Goal: Transaction & Acquisition: Subscribe to service/newsletter

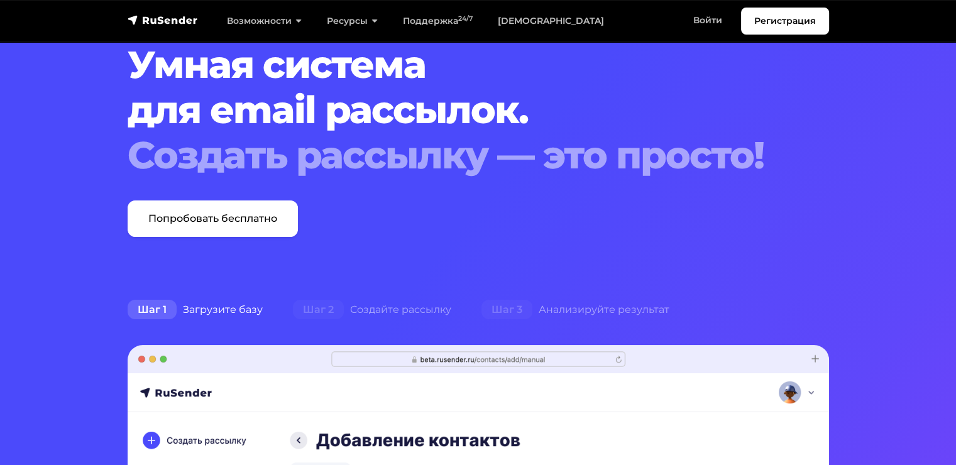
scroll to position [67, 0]
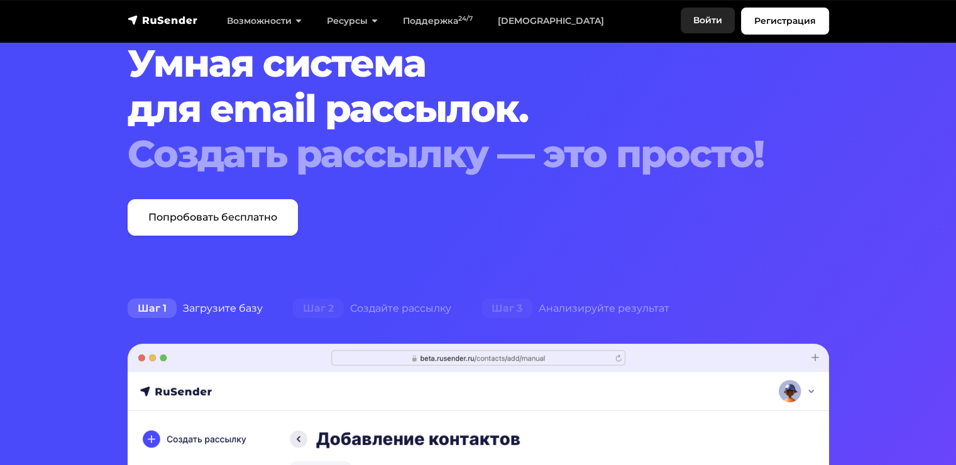
click at [701, 28] on link "Войти" at bounding box center [707, 21] width 54 height 26
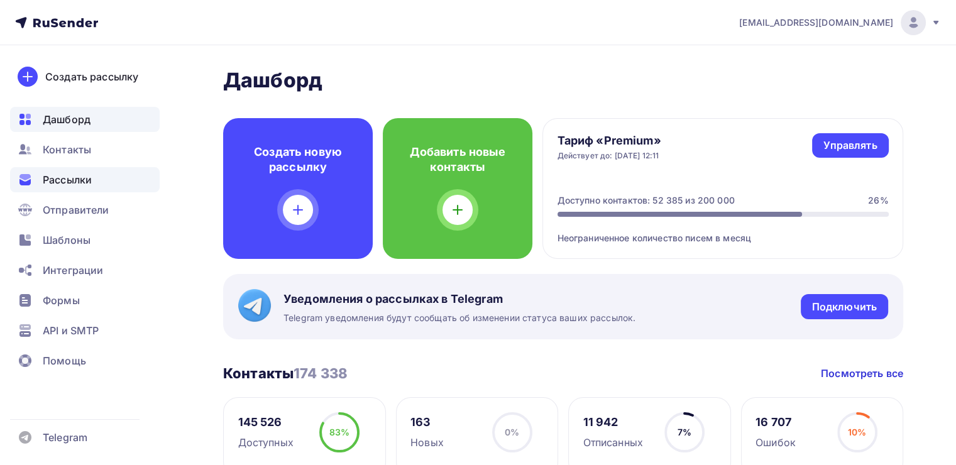
click at [68, 186] on span "Рассылки" at bounding box center [67, 179] width 49 height 15
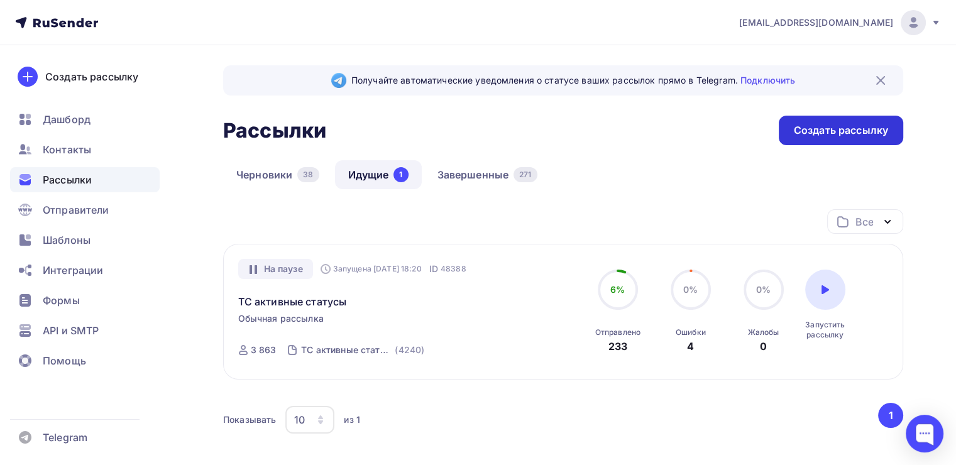
click at [827, 126] on div "Создать рассылку" at bounding box center [840, 130] width 94 height 14
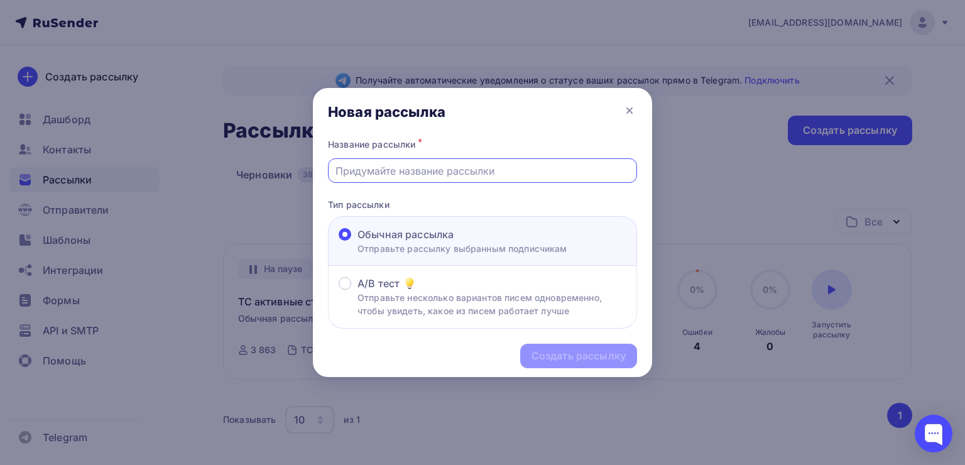
click at [402, 175] on input "text" at bounding box center [482, 170] width 295 height 15
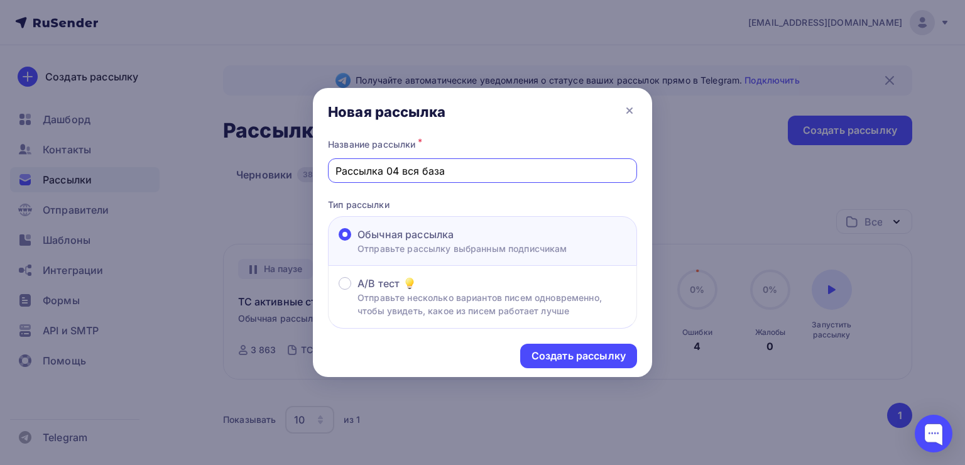
type input "Рассылка 04 вся база"
click at [538, 341] on div "Создать рассылку" at bounding box center [482, 356] width 339 height 55
click at [545, 350] on div "Создать рассылку" at bounding box center [578, 356] width 94 height 14
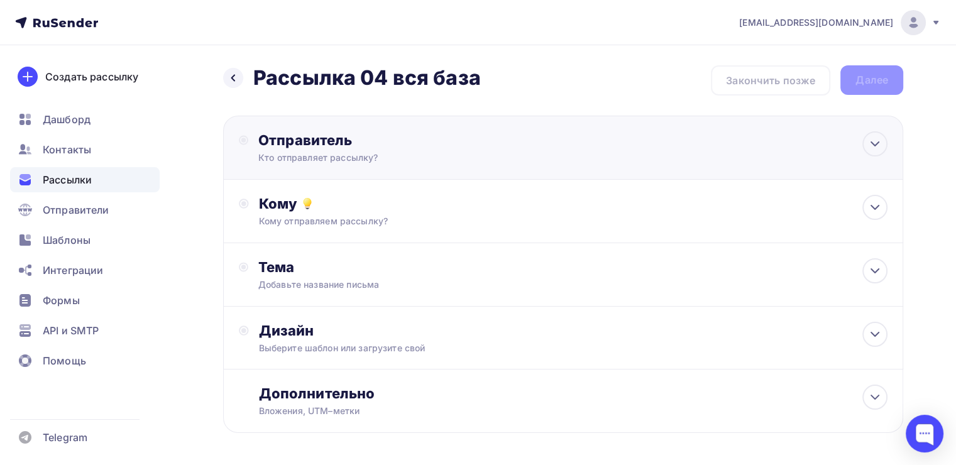
click at [334, 153] on div "Кто отправляет рассылку?" at bounding box center [380, 157] width 245 height 13
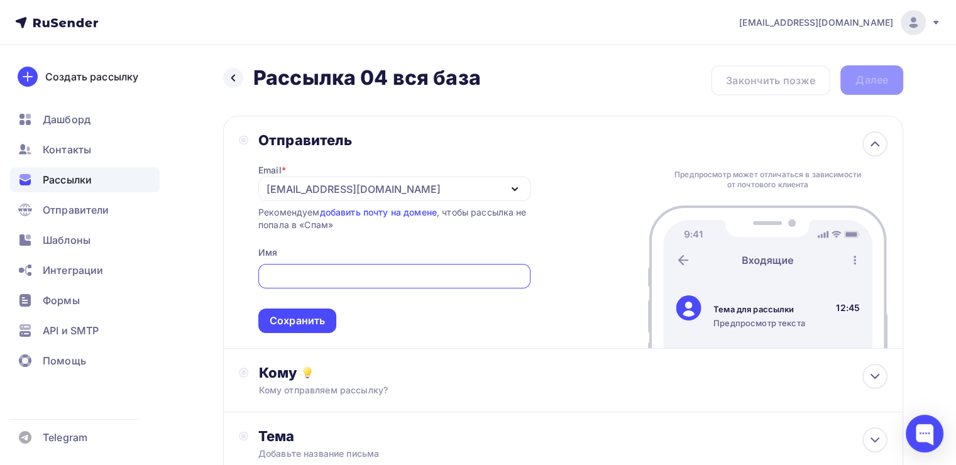
click at [291, 182] on div "[EMAIL_ADDRESS][DOMAIN_NAME]" at bounding box center [353, 189] width 174 height 15
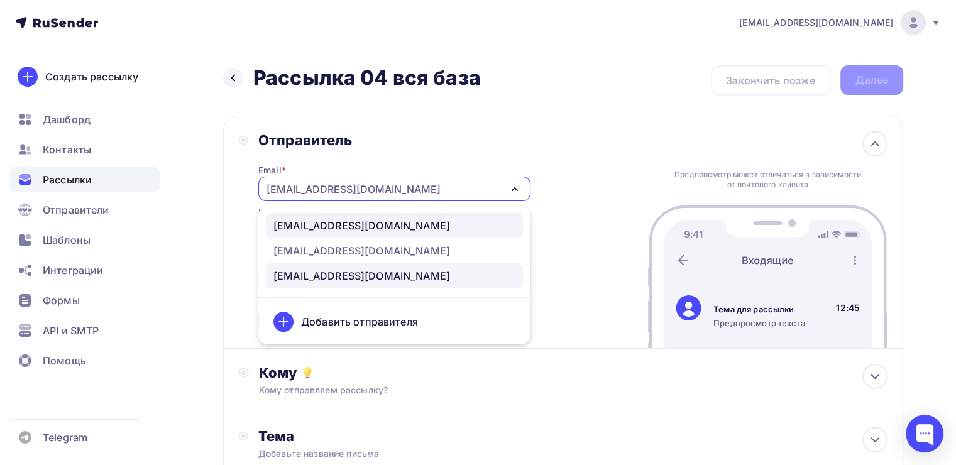
click at [312, 229] on div "info@ut-newlightconsult.com" at bounding box center [361, 225] width 177 height 15
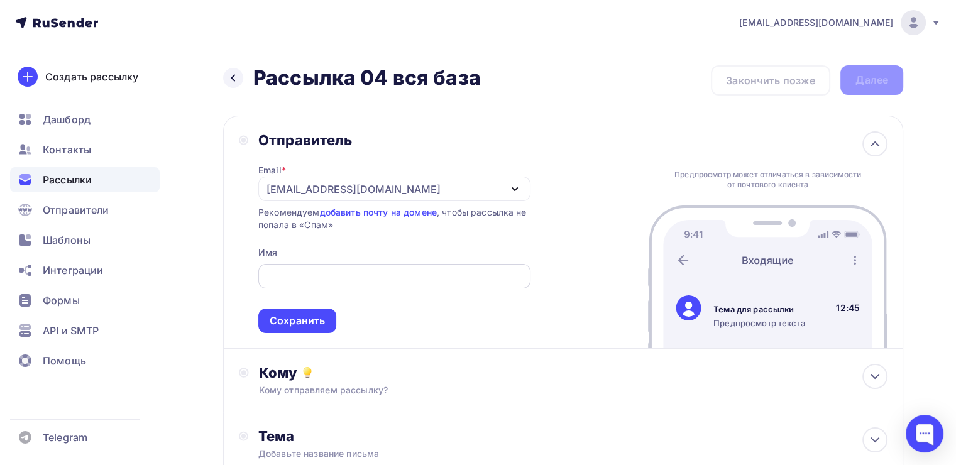
click at [332, 271] on input "text" at bounding box center [394, 276] width 258 height 15
type input "Леонид Тальпис"
click at [316, 324] on div "Сохранить" at bounding box center [297, 320] width 55 height 14
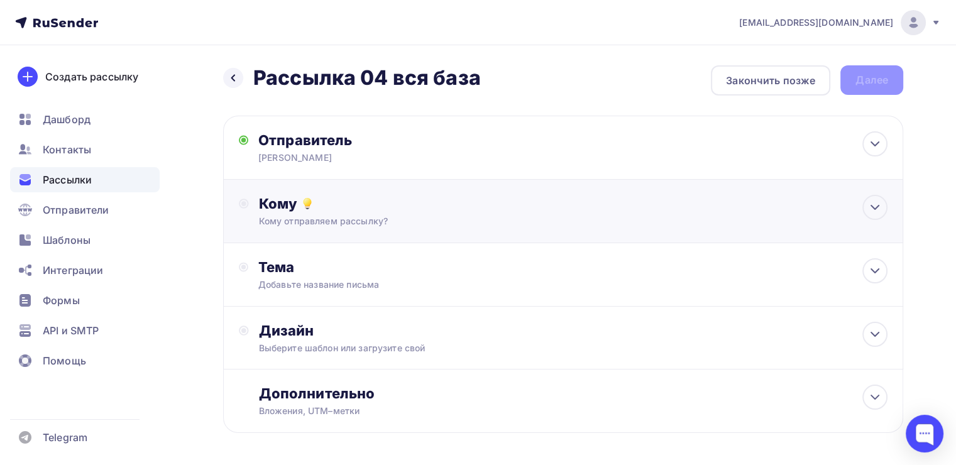
click at [349, 219] on div "Кому отправляем рассылку?" at bounding box center [541, 221] width 565 height 13
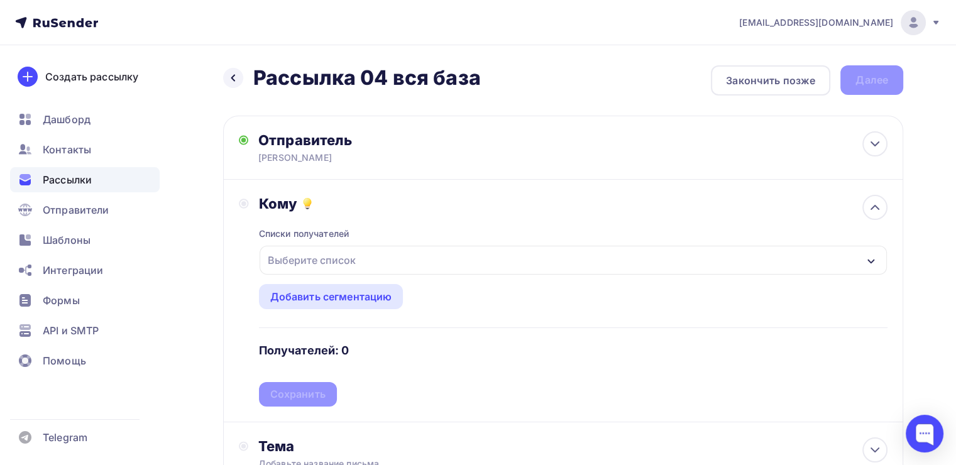
click at [322, 259] on div "Выберите список" at bounding box center [312, 260] width 98 height 23
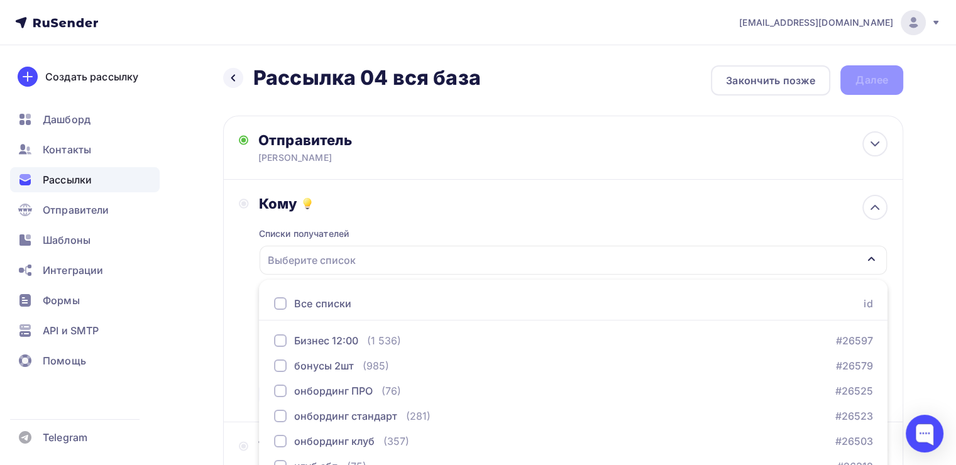
scroll to position [139, 0]
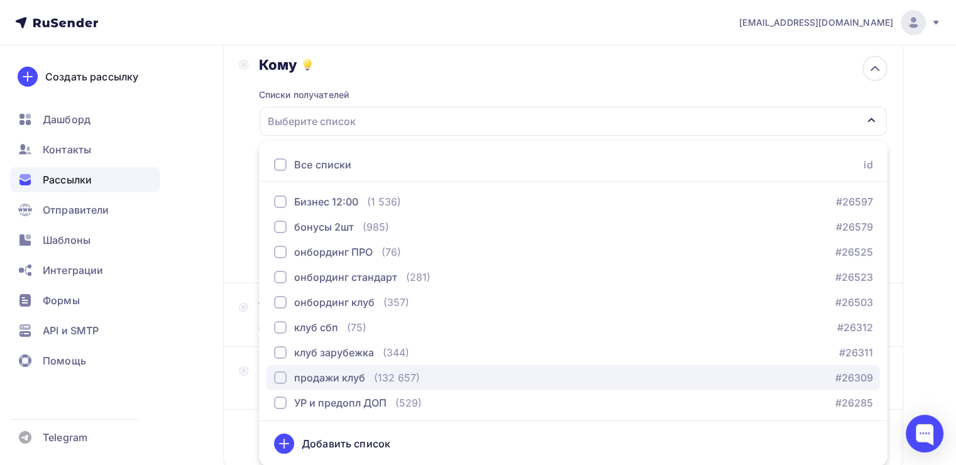
click at [288, 375] on div "продажи клуб" at bounding box center [319, 377] width 91 height 15
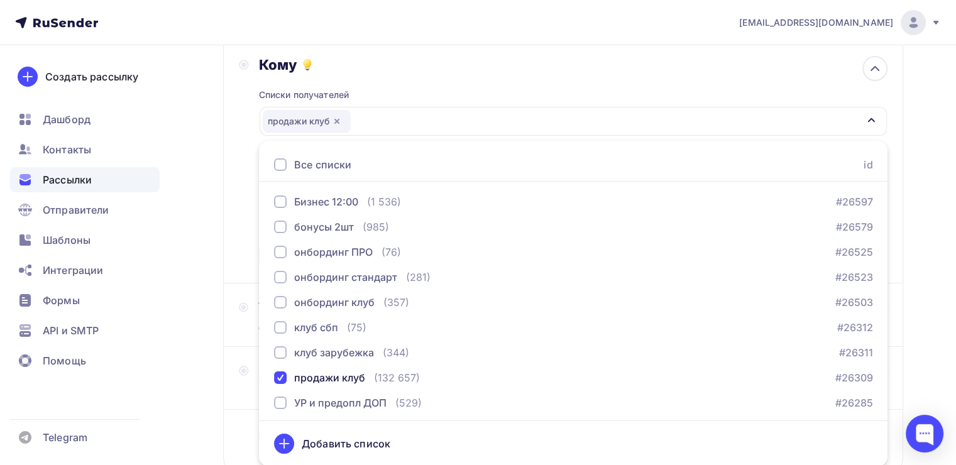
click at [201, 261] on div "Назад Рассылка 04 вся база Рассылка 04 вся база Закончить позже Далее Отправите…" at bounding box center [478, 230] width 956 height 648
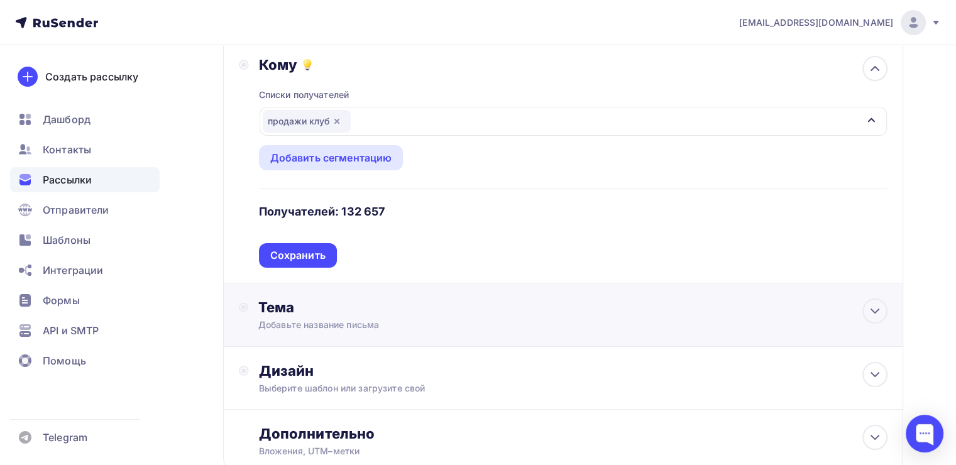
click at [284, 295] on div "Тема Добавьте название письма Тема * Рекомендуем использовать не более 150 симв…" at bounding box center [563, 314] width 680 height 63
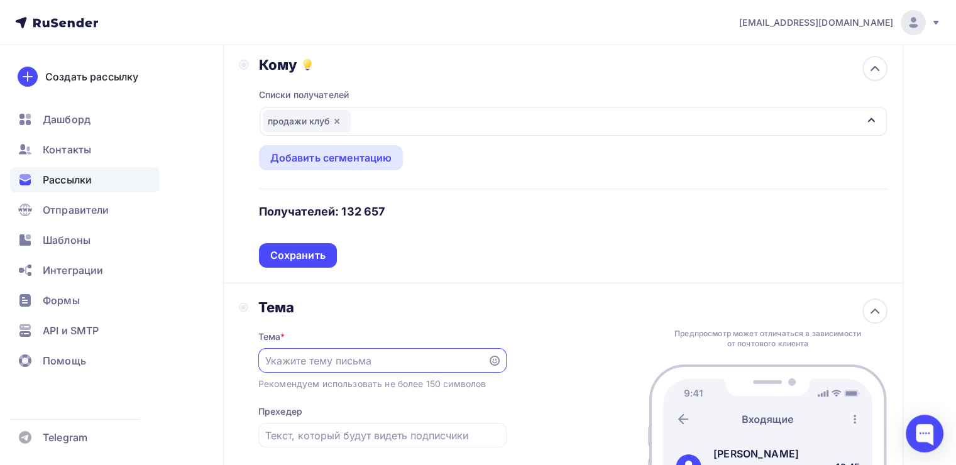
scroll to position [0, 0]
paste input "Последние часы решают, кто возьмёт власть: вы или ваши программы"
type input "Последние часы решают, кто возьмёт власть: вы или ваши программы"
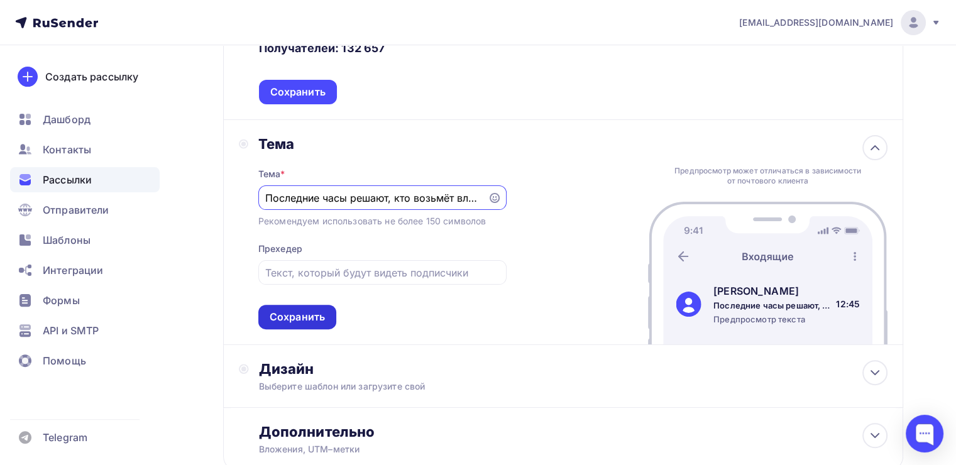
click at [275, 310] on div "Сохранить" at bounding box center [297, 317] width 55 height 14
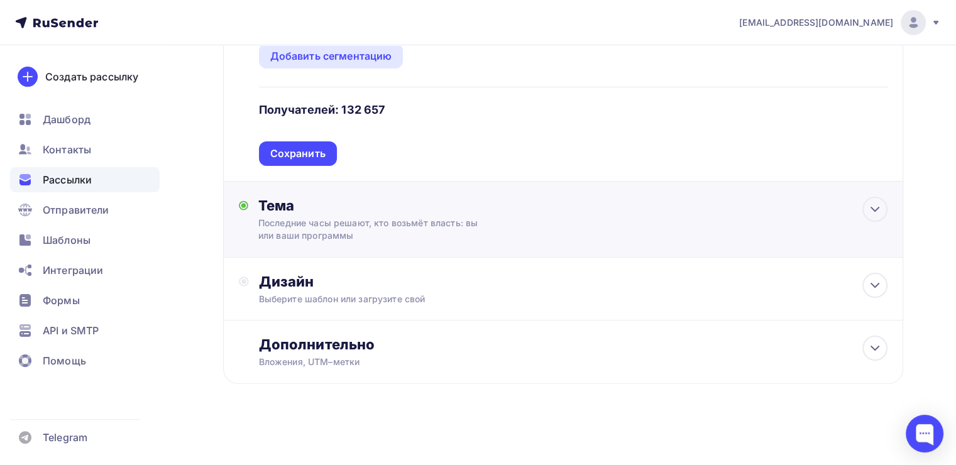
scroll to position [239, 0]
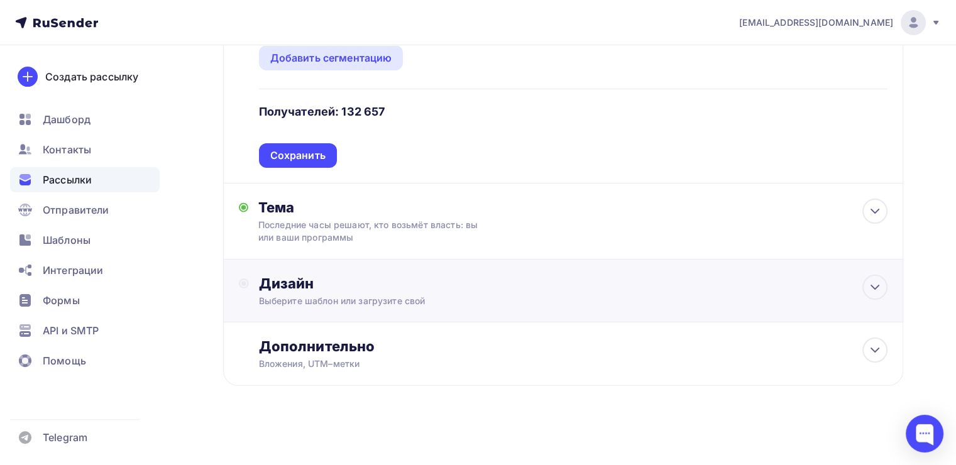
click at [300, 299] on div "Выберите шаблон или загрузите свой" at bounding box center [541, 301] width 565 height 13
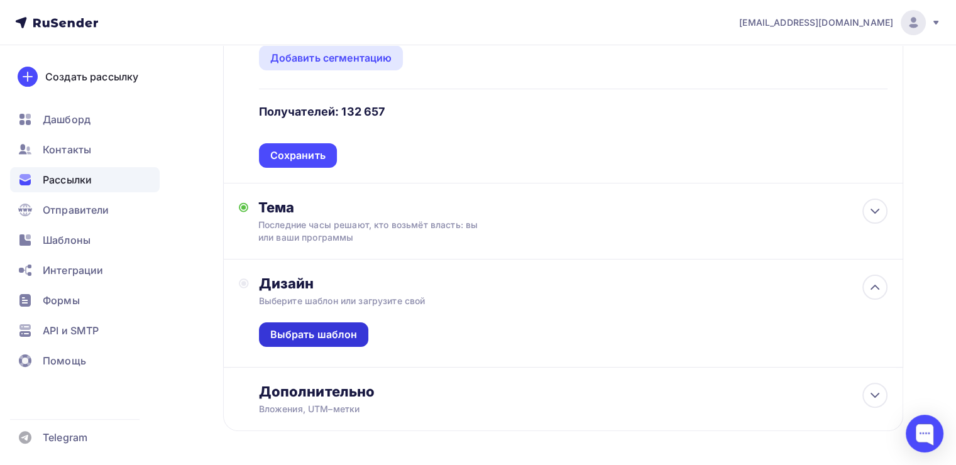
click at [313, 323] on div "Выбрать шаблон" at bounding box center [314, 334] width 110 height 25
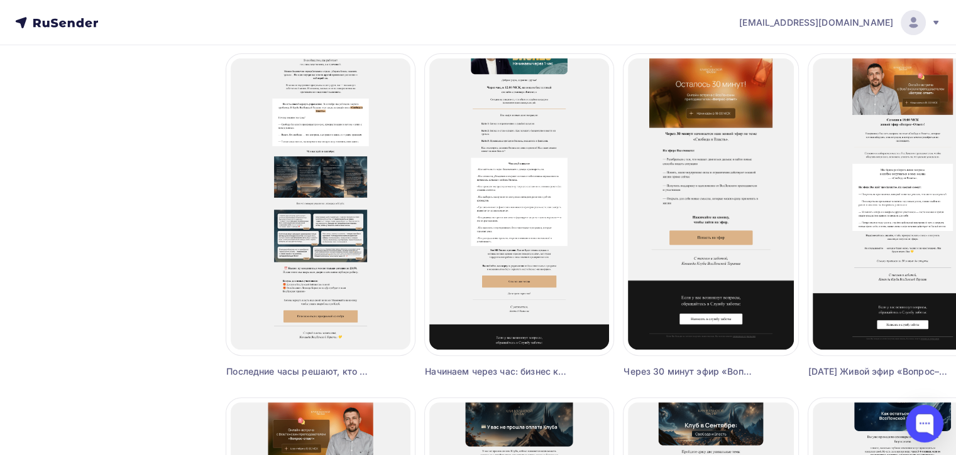
scroll to position [454, 0]
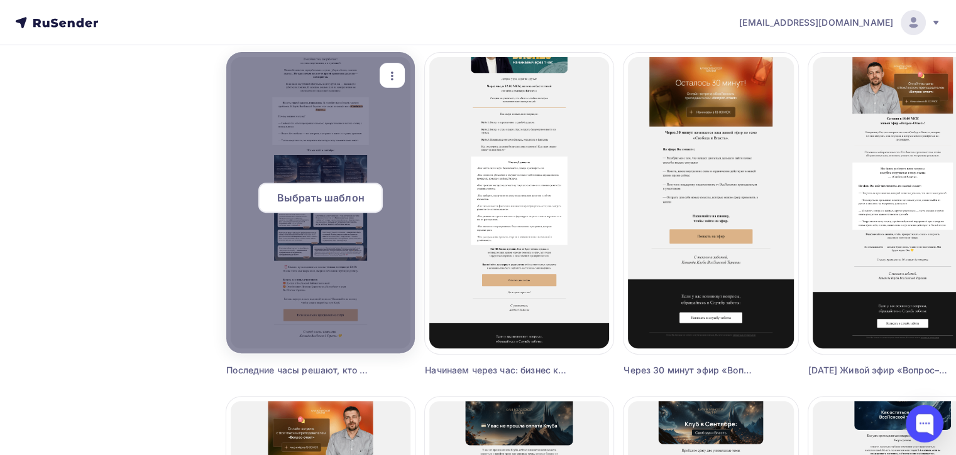
click at [318, 205] on div "Выбрать шаблон" at bounding box center [320, 198] width 124 height 30
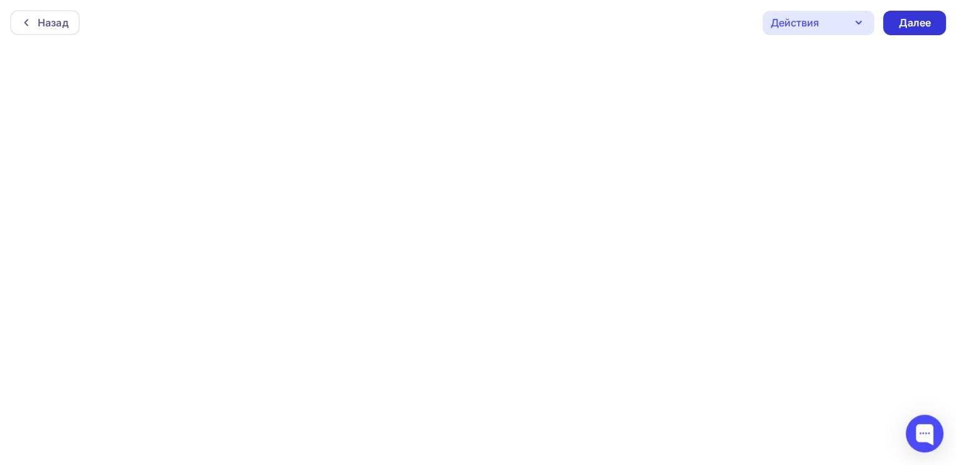
click at [890, 14] on div "Далее" at bounding box center [914, 23] width 63 height 25
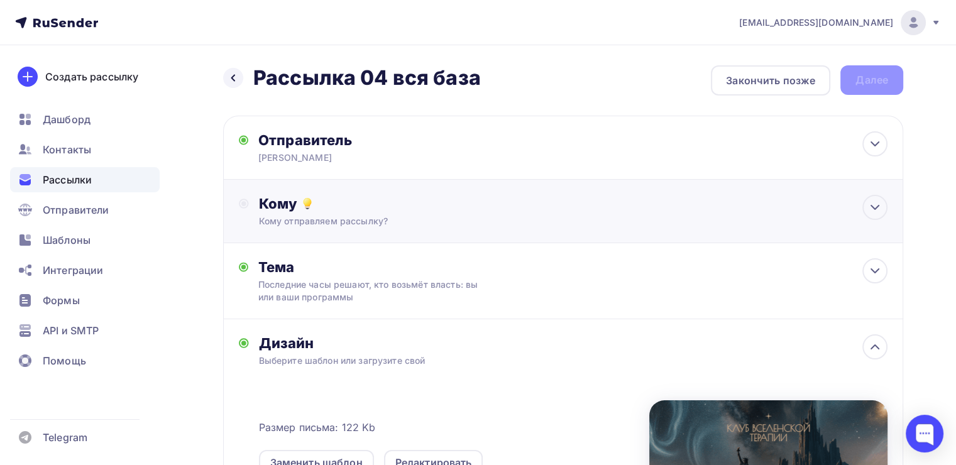
click at [520, 211] on div "Кому" at bounding box center [573, 204] width 628 height 18
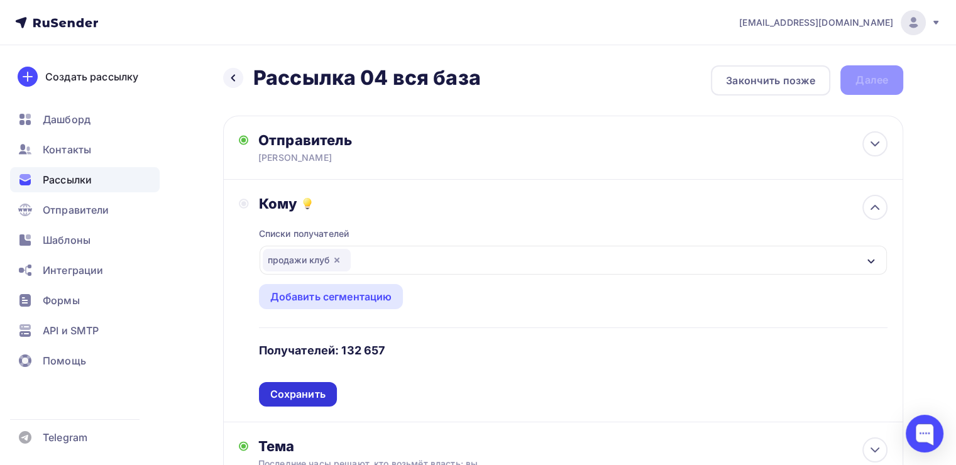
click at [300, 388] on div "Сохранить" at bounding box center [297, 394] width 55 height 14
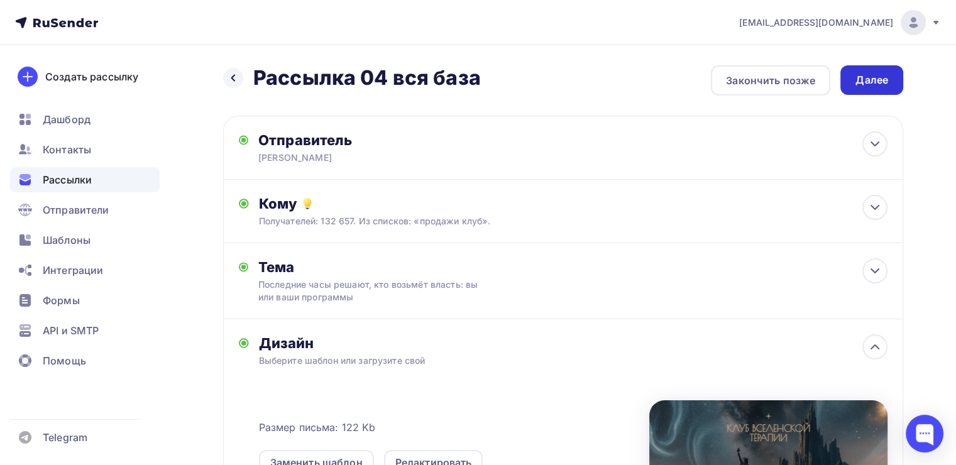
click at [851, 89] on div "Далее" at bounding box center [871, 80] width 63 height 30
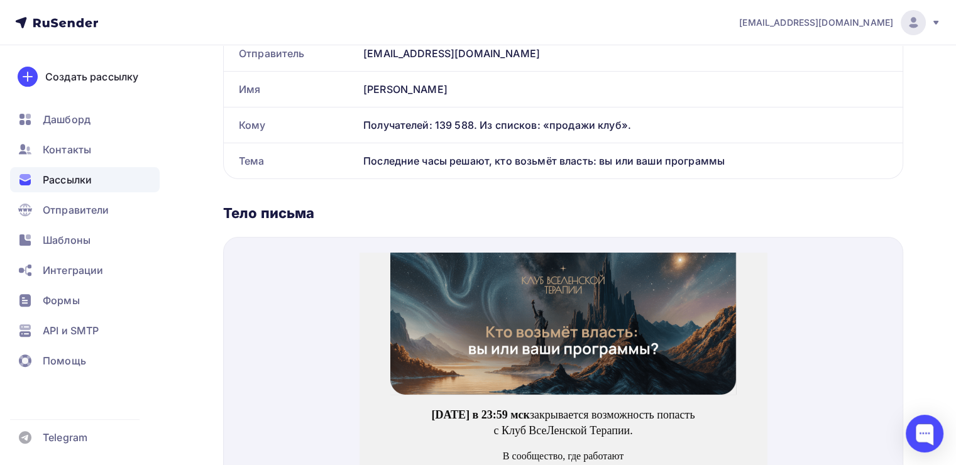
scroll to position [334, 0]
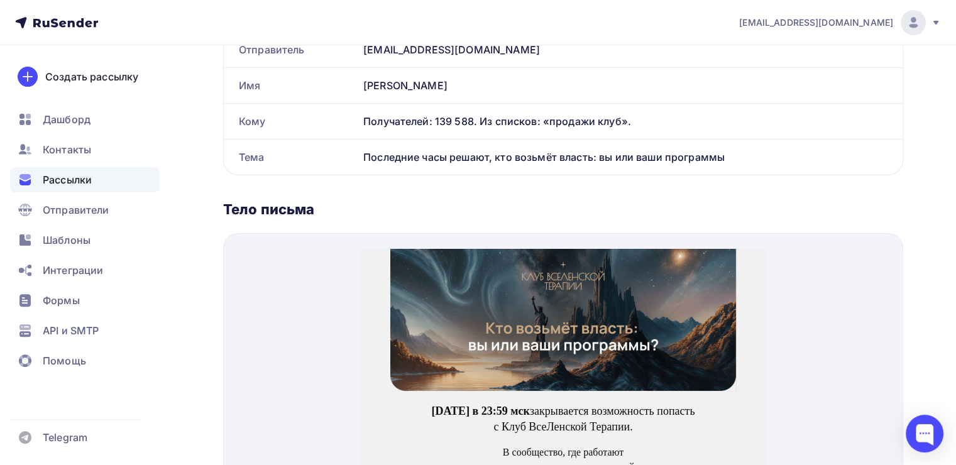
click at [496, 271] on img at bounding box center [563, 305] width 346 height 142
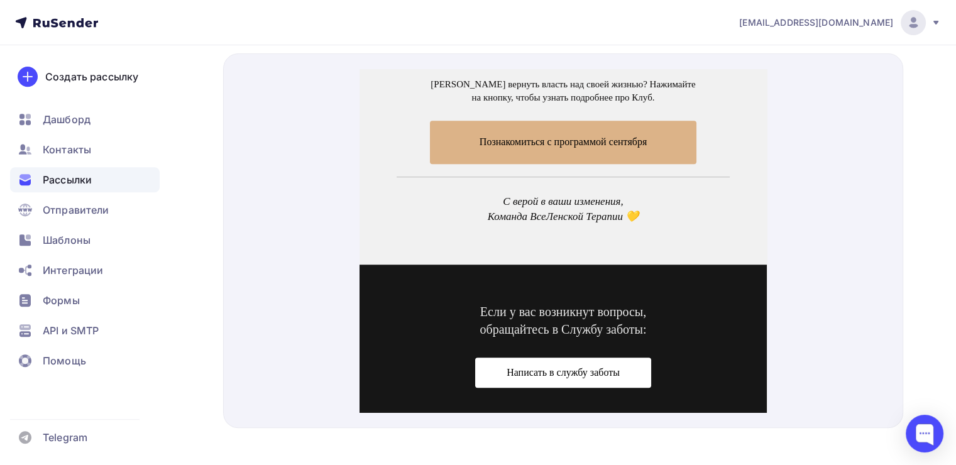
scroll to position [1060, 0]
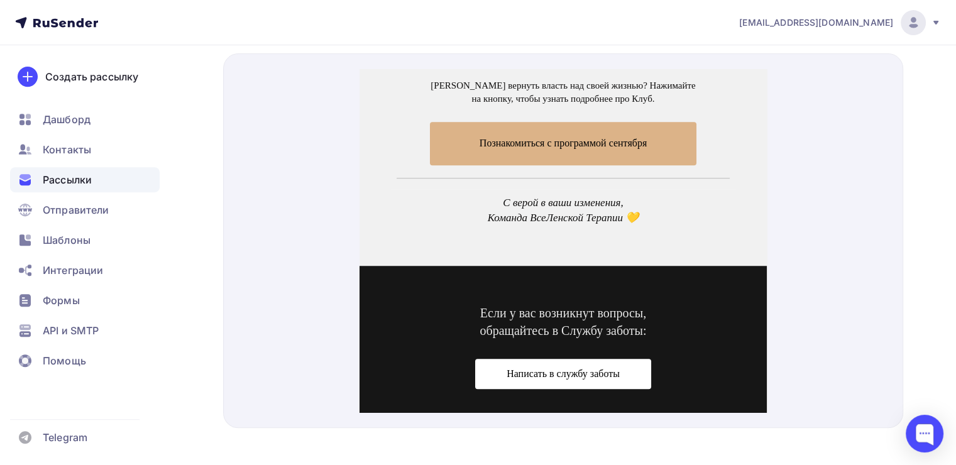
click at [495, 122] on span "Познакомиться с программой сентября" at bounding box center [563, 128] width 266 height 43
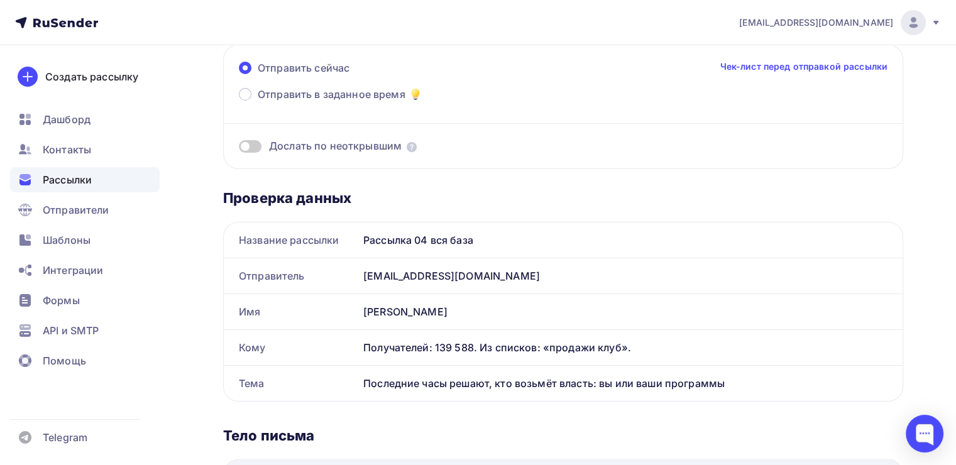
scroll to position [0, 0]
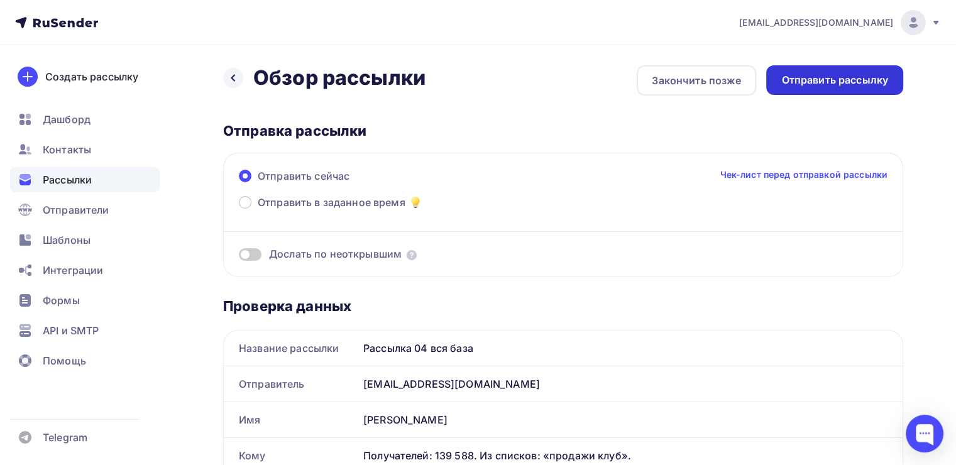
click at [790, 74] on div "Отправить рассылку" at bounding box center [834, 80] width 107 height 14
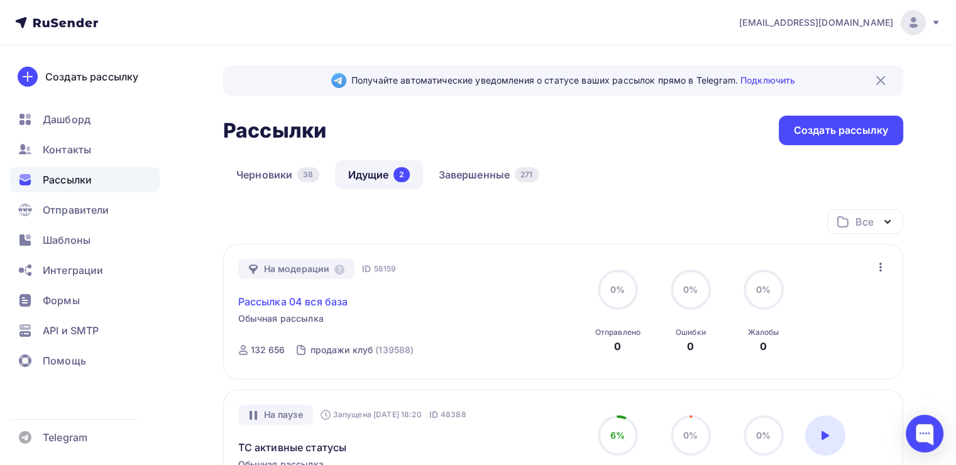
click at [309, 298] on link "Рассылка 04 вся база" at bounding box center [293, 301] width 110 height 15
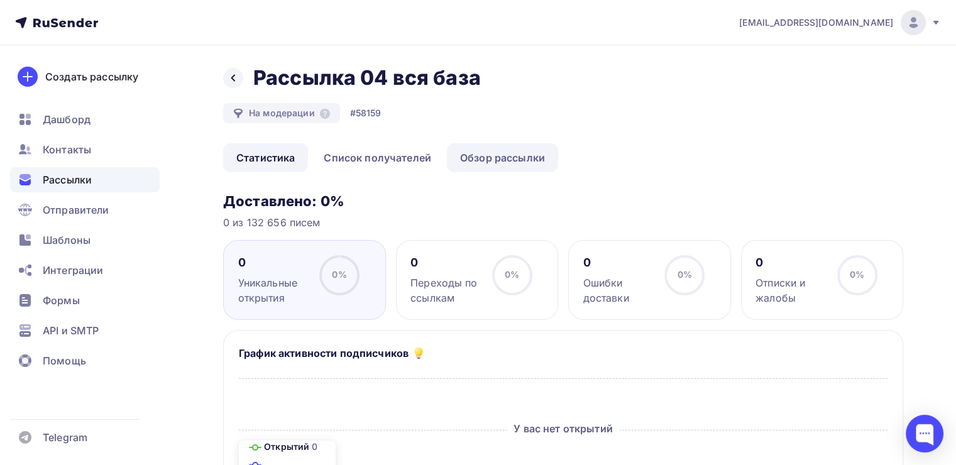
click at [495, 158] on link "Обзор рассылки" at bounding box center [502, 157] width 111 height 29
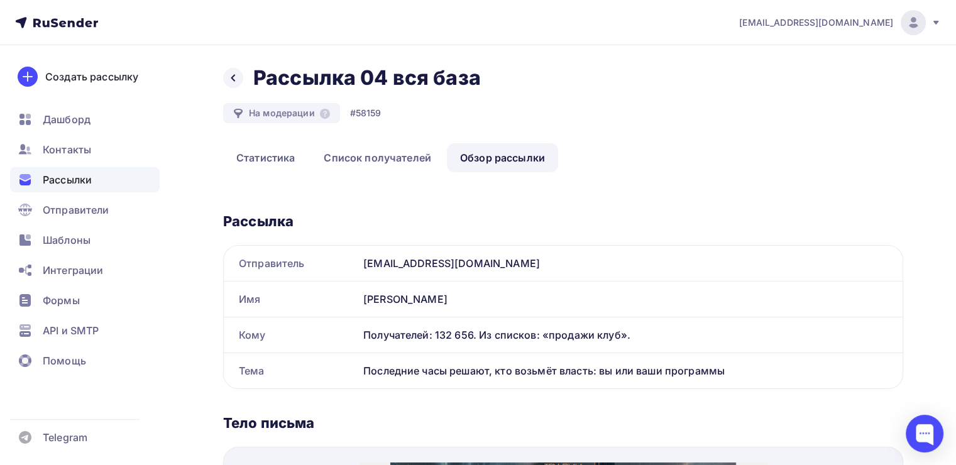
click at [236, 88] on div "Назад Рассылка 04 вся база Рассылка 04 вся база" at bounding box center [356, 77] width 266 height 25
click at [234, 83] on div at bounding box center [233, 78] width 20 height 20
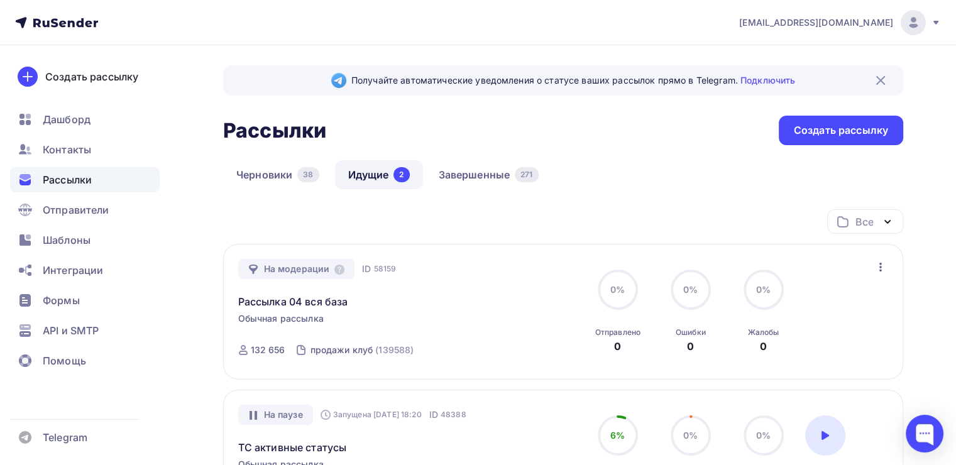
click at [870, 268] on div "На модерации ID 58159 Рассылка 04 вся база Обычная рассылка Отправка ID 58159 1…" at bounding box center [563, 312] width 650 height 106
click at [876, 268] on icon "button" at bounding box center [880, 266] width 15 height 15
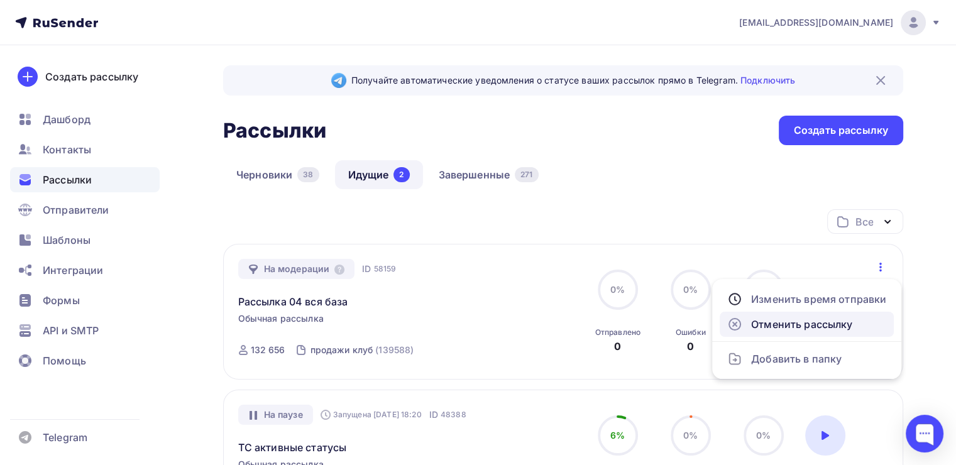
click at [777, 334] on link "Отменить рассылку" at bounding box center [806, 324] width 174 height 25
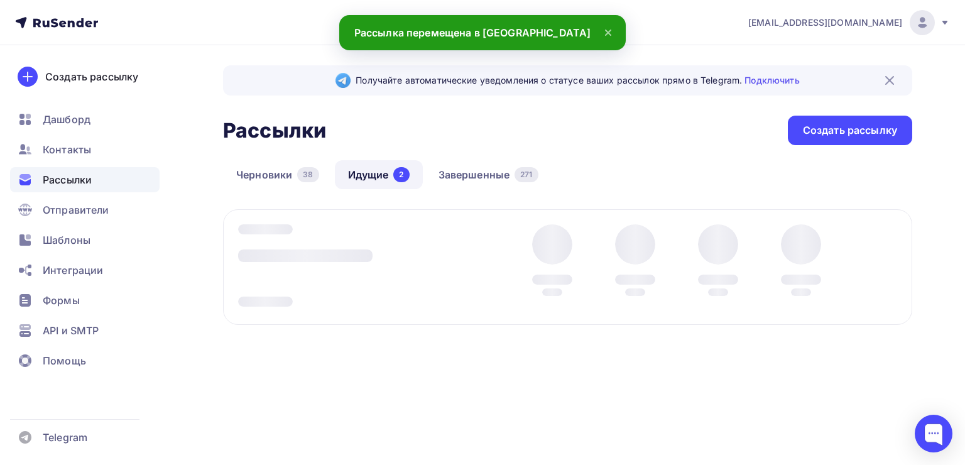
click at [880, 268] on div "Все Все папки Повышение цен (0) Создать новую папку На модерации ID 58159 Рассы…" at bounding box center [567, 287] width 689 height 156
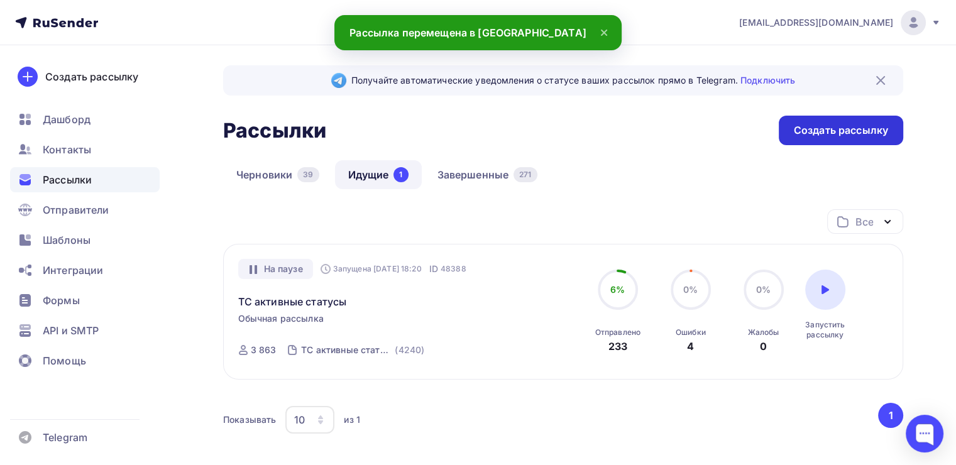
click at [805, 121] on div "Создать рассылку" at bounding box center [840, 131] width 124 height 30
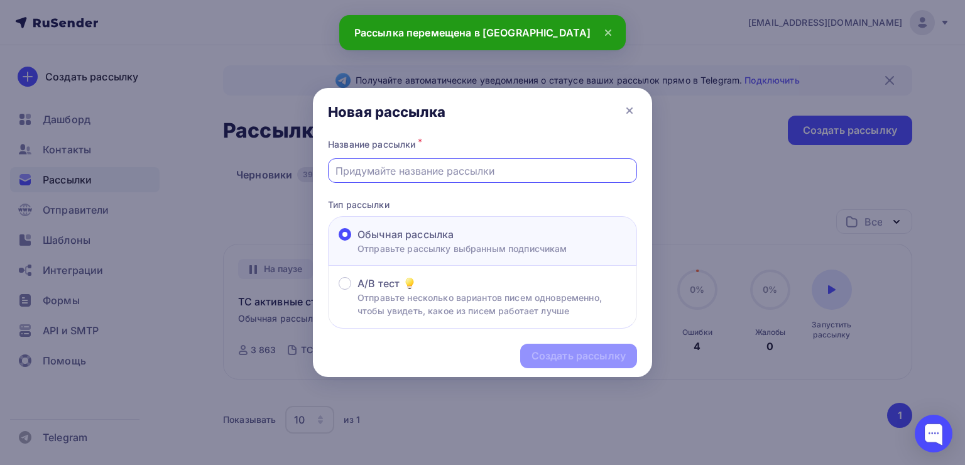
click at [403, 176] on input "text" at bounding box center [482, 170] width 295 height 15
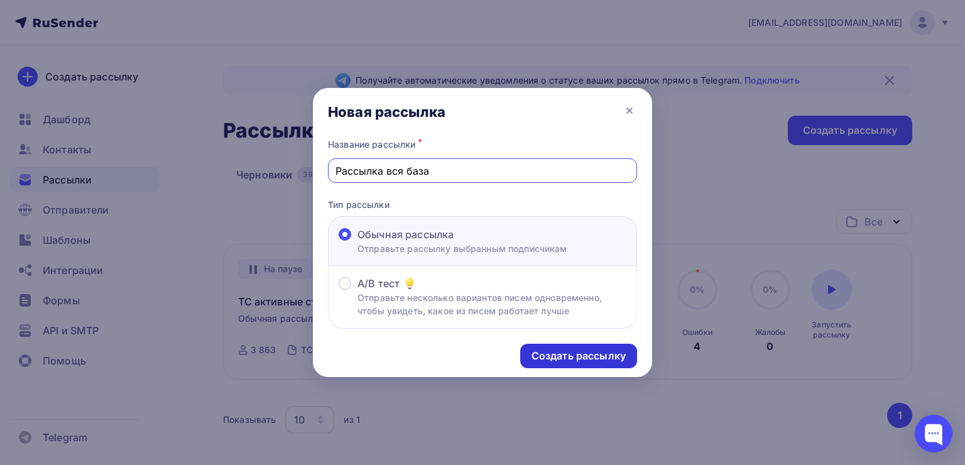
type input "Рассылка вся база"
click at [548, 356] on div "Создать рассылку" at bounding box center [578, 356] width 94 height 14
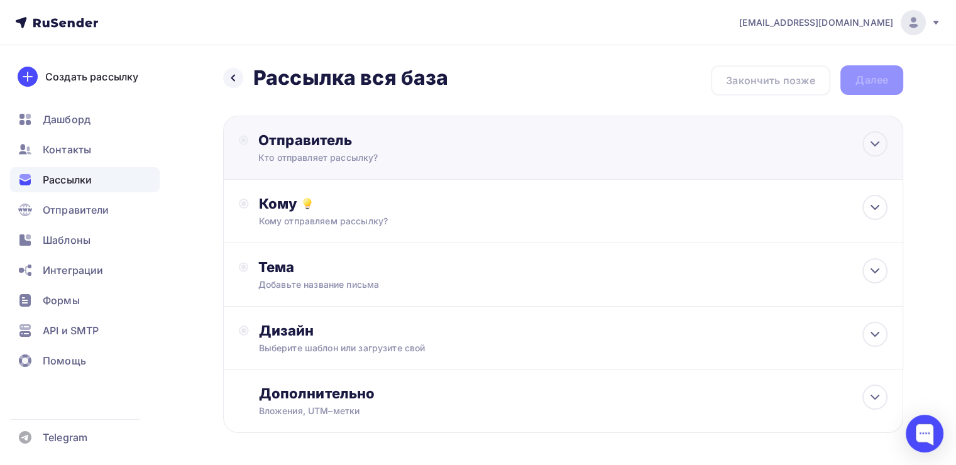
click at [393, 173] on div "Отправитель Кто отправляет рассылку? Email * tech@newlightconsult.com info@ut-n…" at bounding box center [563, 148] width 680 height 64
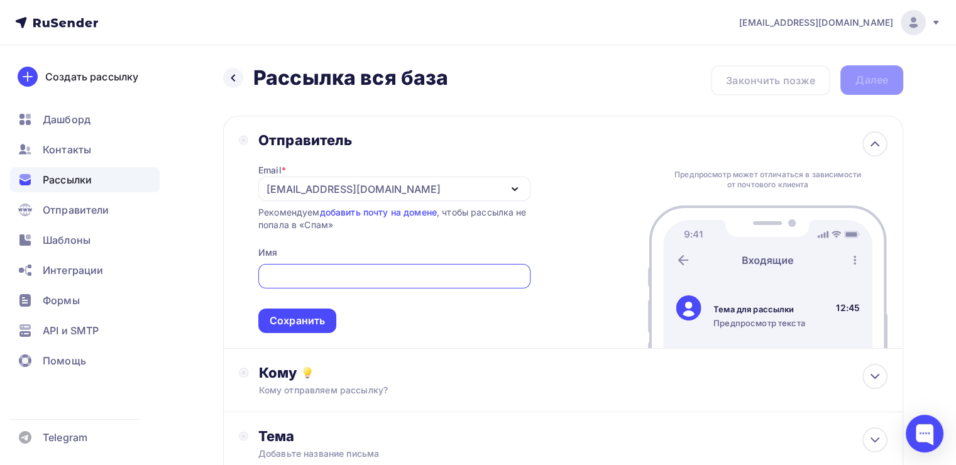
click at [283, 193] on div "[EMAIL_ADDRESS][DOMAIN_NAME]" at bounding box center [353, 189] width 174 height 15
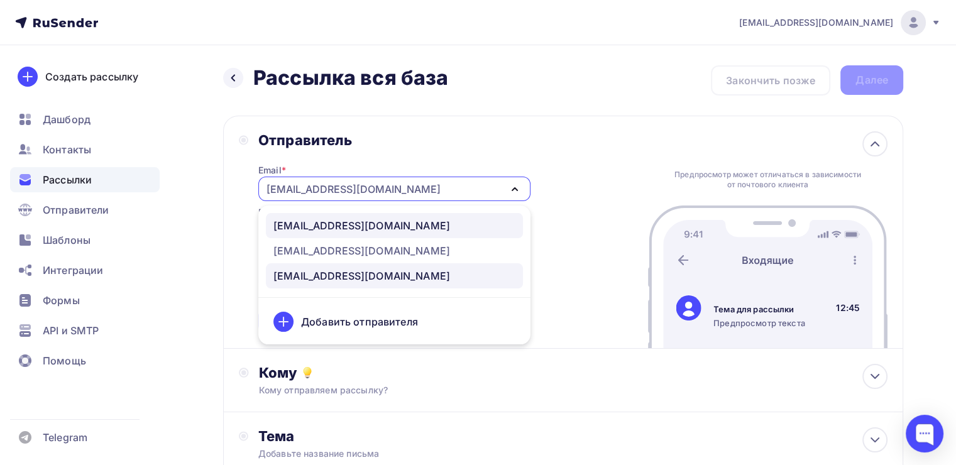
click at [312, 229] on div "info@ut-newlightconsult.com" at bounding box center [361, 225] width 177 height 15
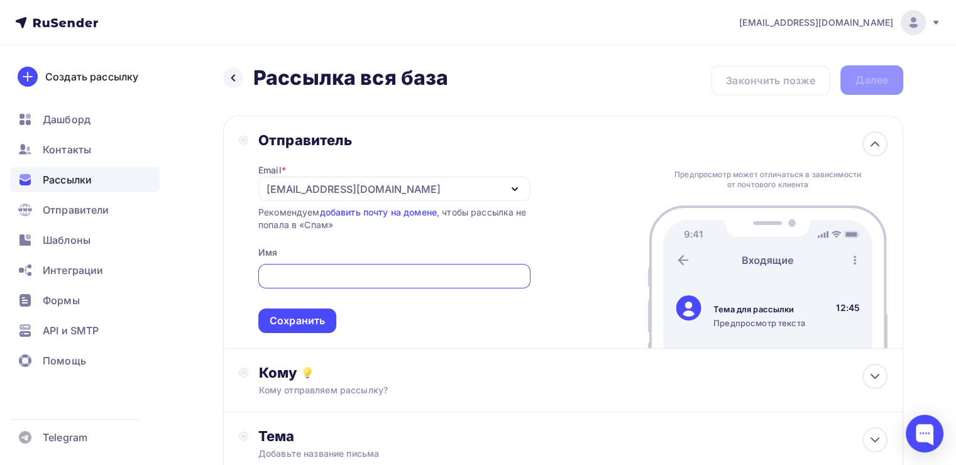
click at [310, 271] on input "text" at bounding box center [394, 276] width 258 height 15
type input "Леонид Тальпис"
click at [315, 325] on div "Сохранить" at bounding box center [297, 320] width 55 height 14
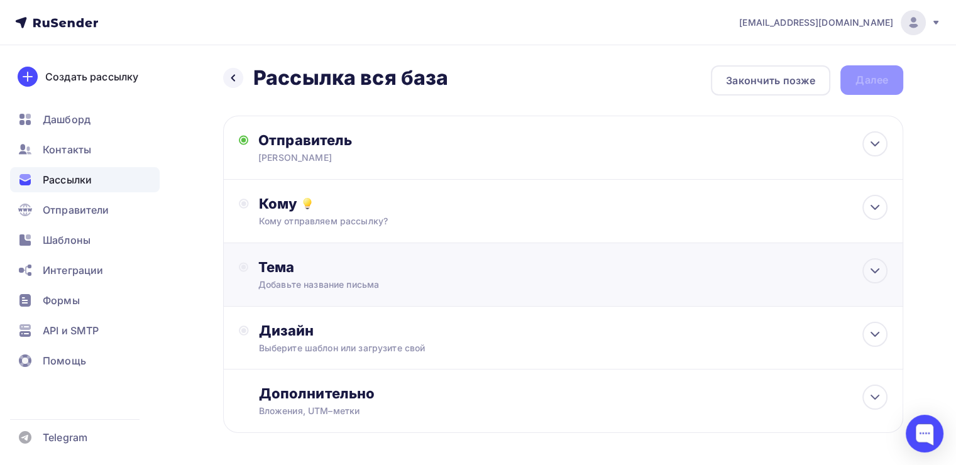
click at [346, 244] on div "Тема Добавьте название письма Тема * Рекомендуем использовать не более 150 симв…" at bounding box center [563, 274] width 680 height 63
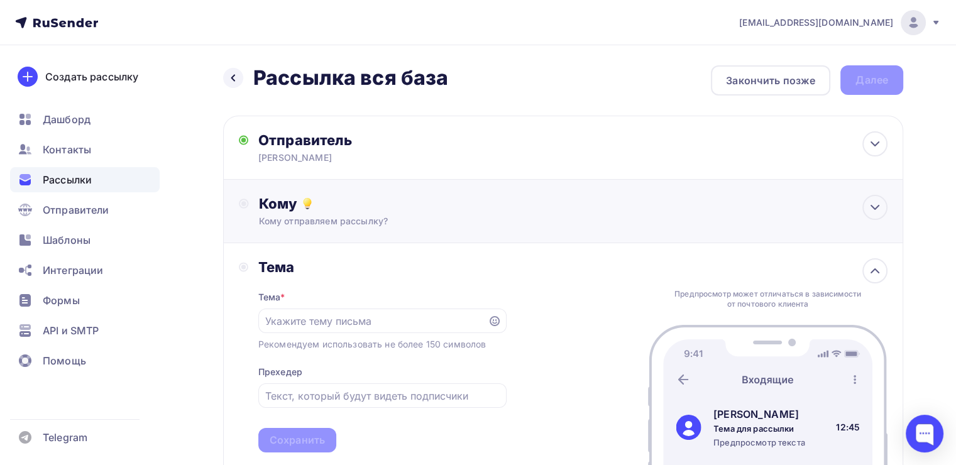
click at [337, 229] on div "Кому Кому отправляем рассылку? Списки получателей Выберите список Все списки id…" at bounding box center [563, 211] width 680 height 63
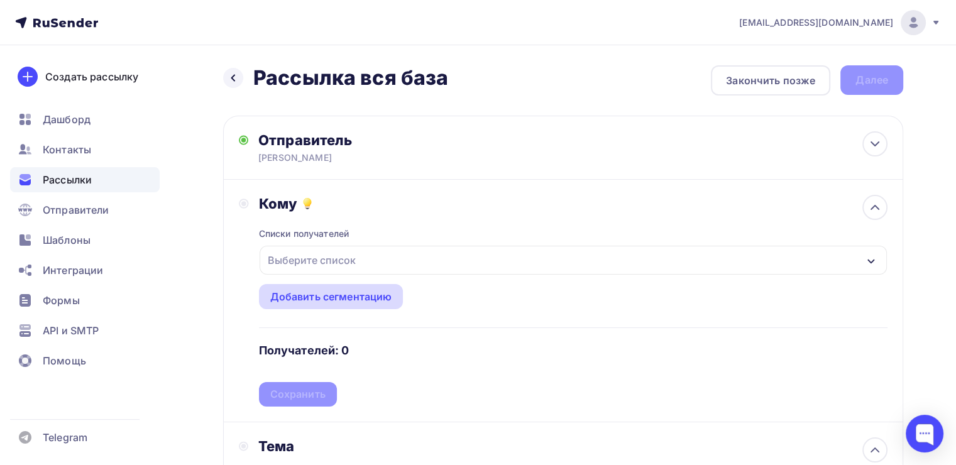
click at [297, 286] on div "Добавить сегментацию" at bounding box center [331, 296] width 144 height 25
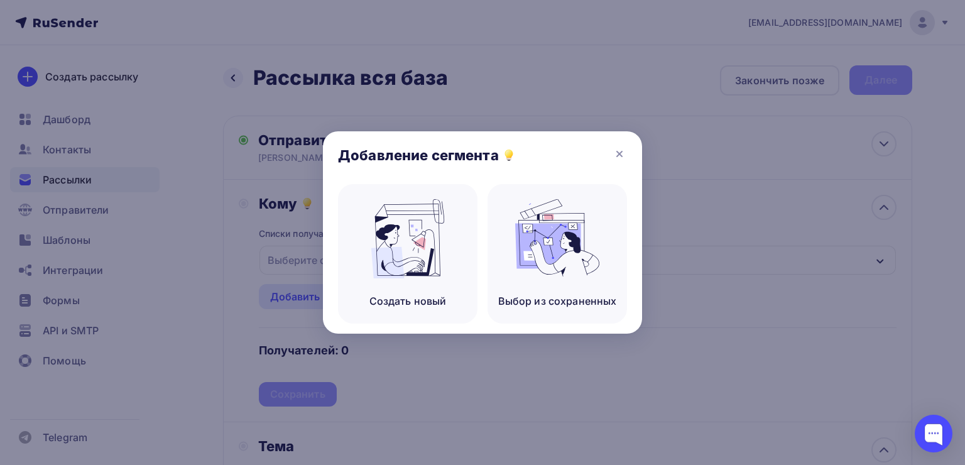
click at [263, 221] on div at bounding box center [482, 232] width 965 height 465
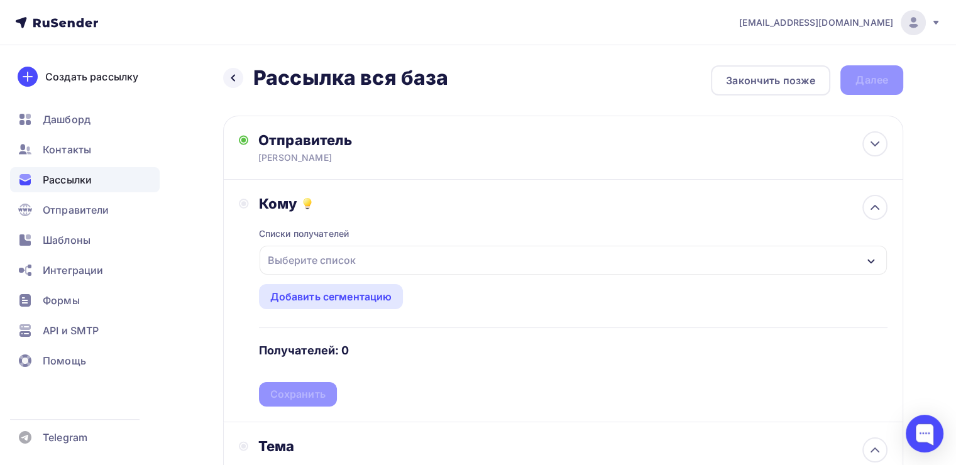
click at [291, 250] on div "Выберите список" at bounding box center [312, 260] width 98 height 23
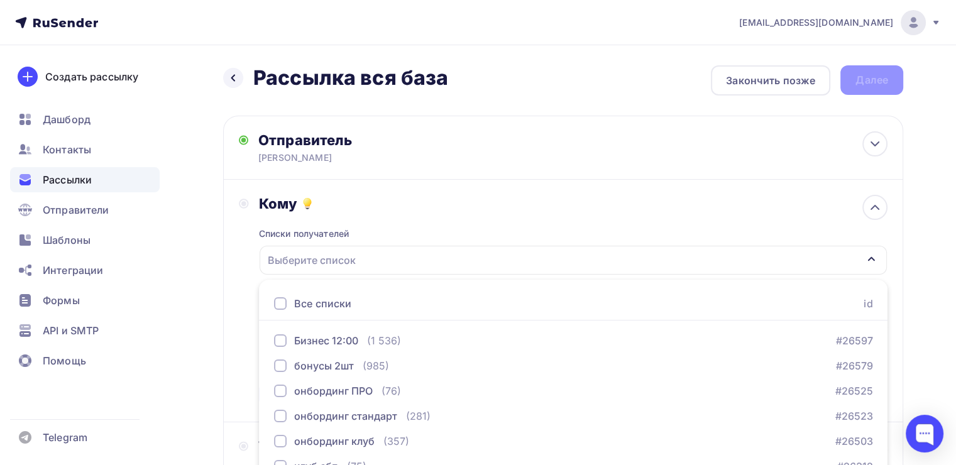
scroll to position [139, 0]
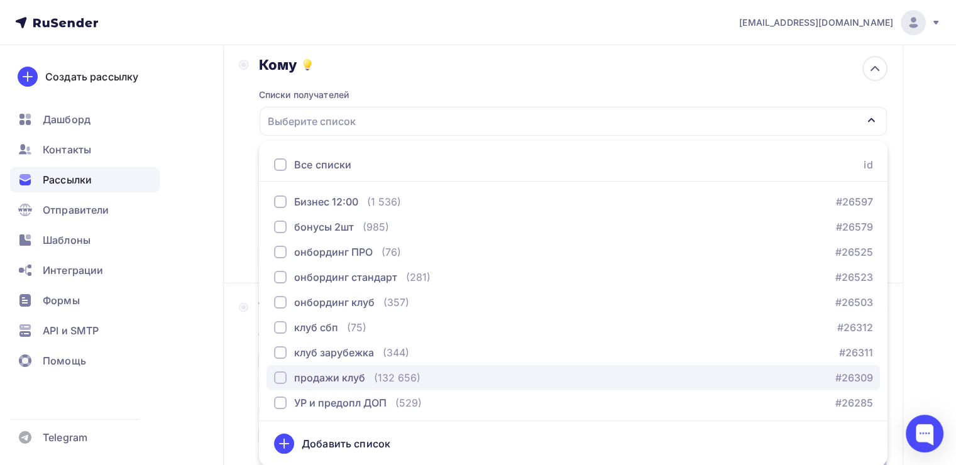
click at [284, 371] on div "button" at bounding box center [280, 377] width 13 height 13
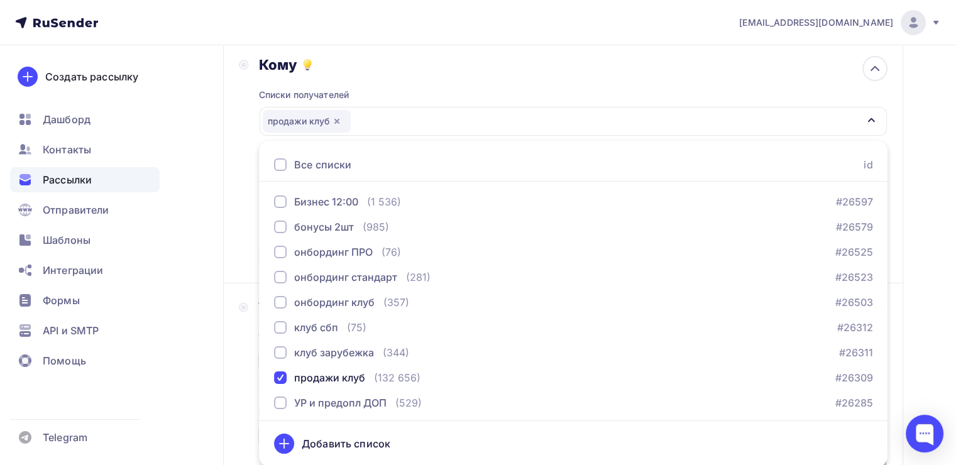
click at [195, 298] on div "Назад Рассылка вся база Рассылка вся база Закончить позже Далее Отправитель Лео…" at bounding box center [478, 310] width 956 height 809
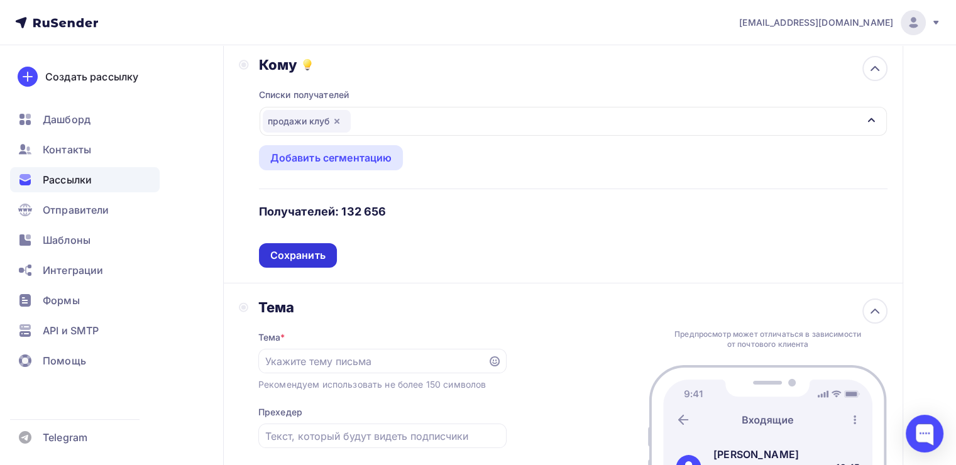
click at [314, 256] on div "Сохранить" at bounding box center [297, 255] width 55 height 14
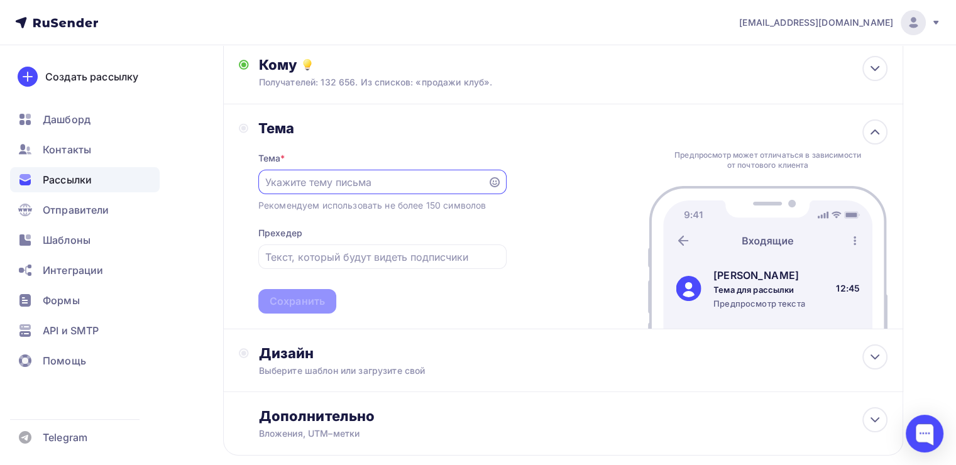
click at [316, 176] on input "text" at bounding box center [372, 182] width 215 height 15
paste input "Последние часы решают, кто возьмёт власть: вы или ваши программы"
type input "Последние часы решают, кто возьмёт власть: вы или ваши программы"
click at [300, 294] on div "Сохранить" at bounding box center [297, 301] width 55 height 14
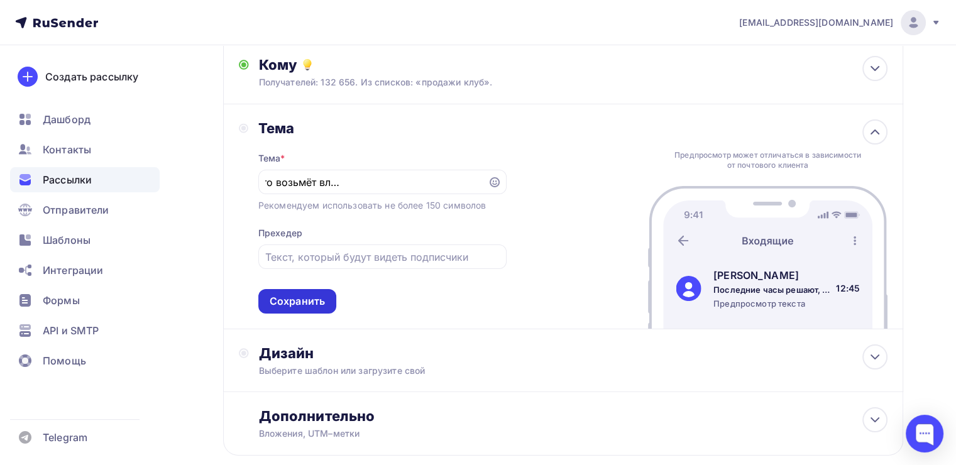
scroll to position [0, 0]
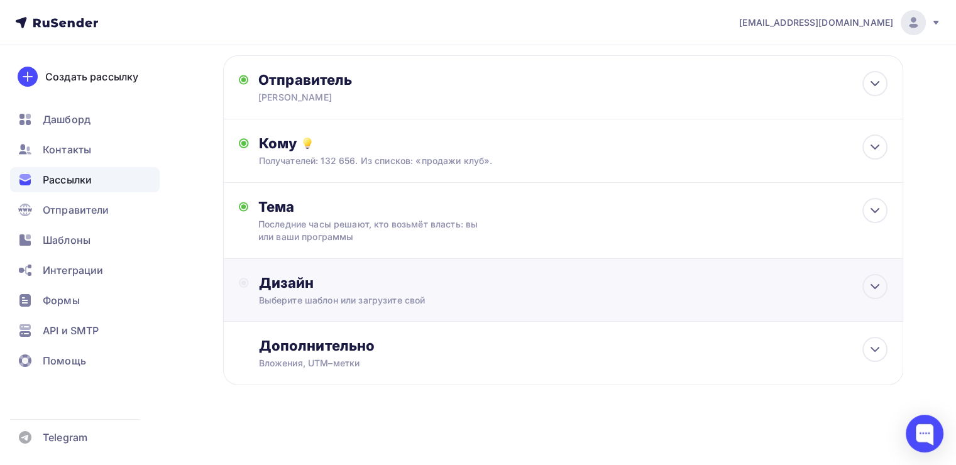
click at [329, 294] on div "Выберите шаблон или загрузите свой" at bounding box center [541, 300] width 565 height 13
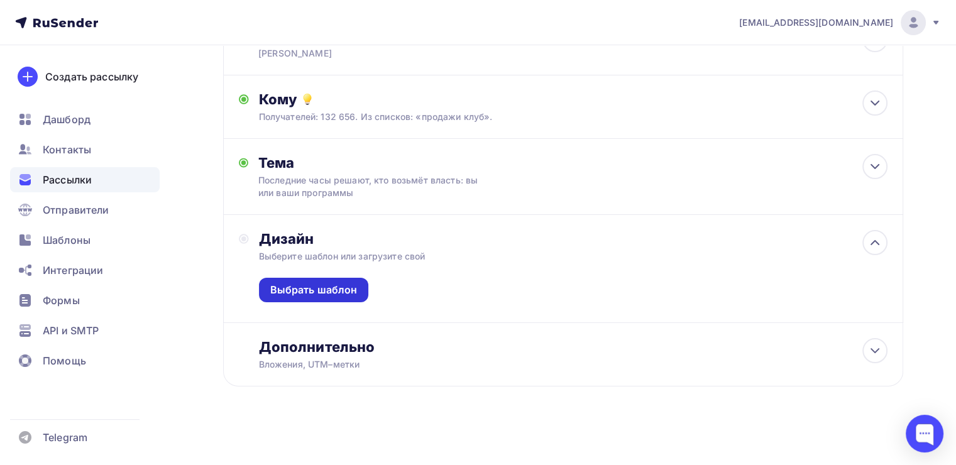
scroll to position [106, 0]
click at [343, 291] on div "Выбрать шаблон" at bounding box center [313, 288] width 87 height 14
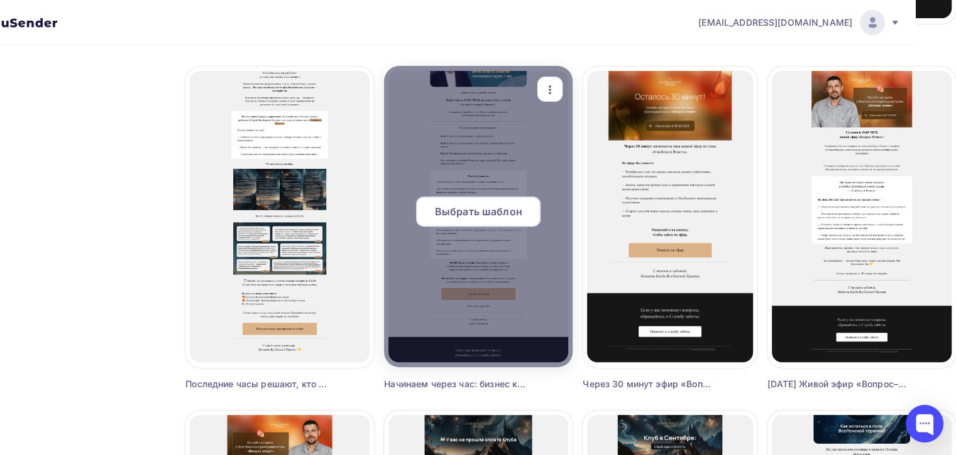
scroll to position [441, 41]
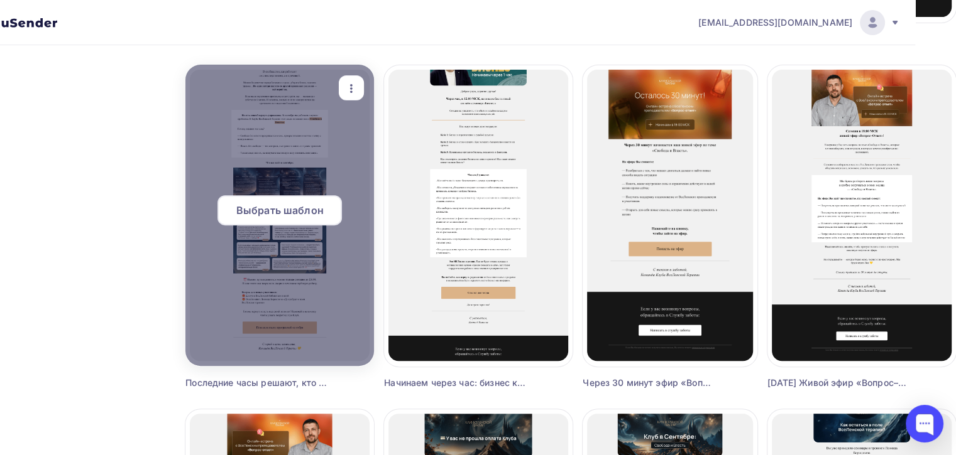
click at [250, 205] on span "Выбрать шаблон" at bounding box center [279, 210] width 87 height 15
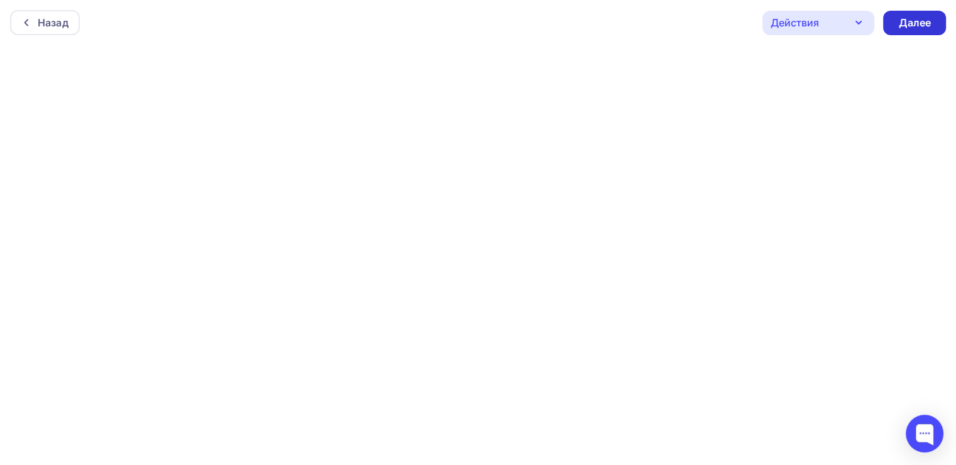
click at [893, 26] on div "Далее" at bounding box center [914, 23] width 63 height 25
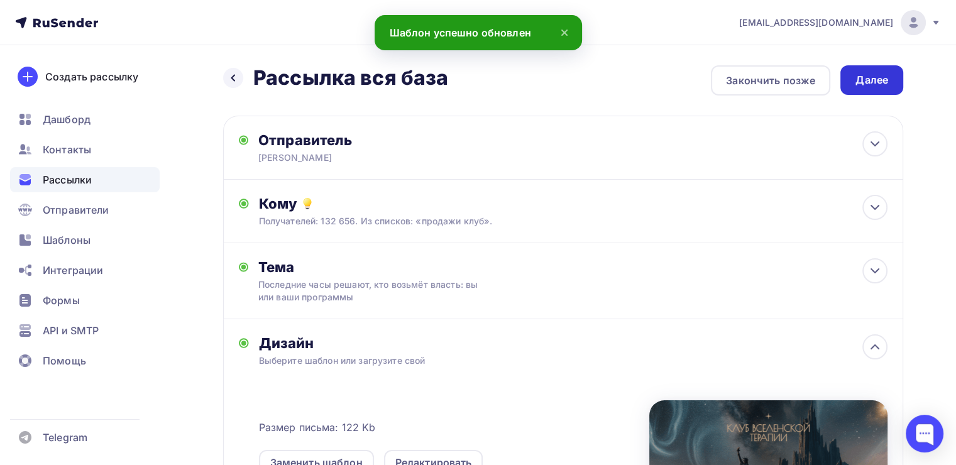
click at [869, 78] on div "Далее" at bounding box center [871, 80] width 33 height 14
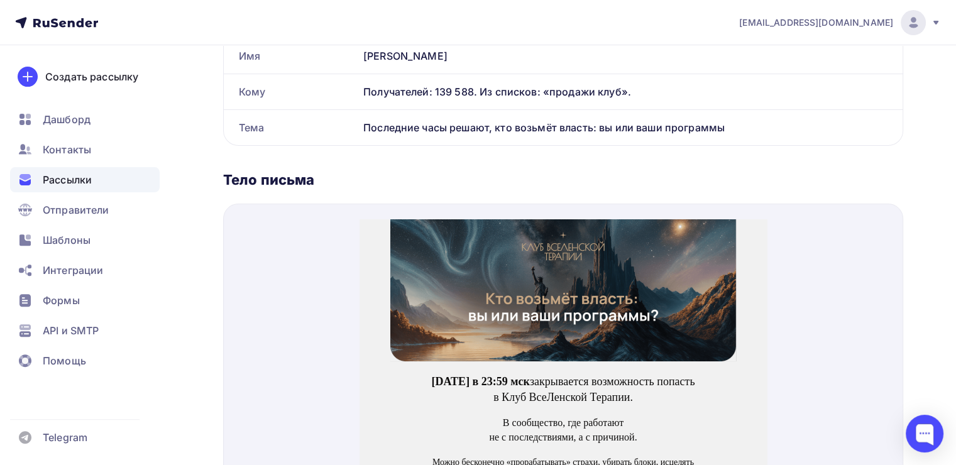
scroll to position [404, 0]
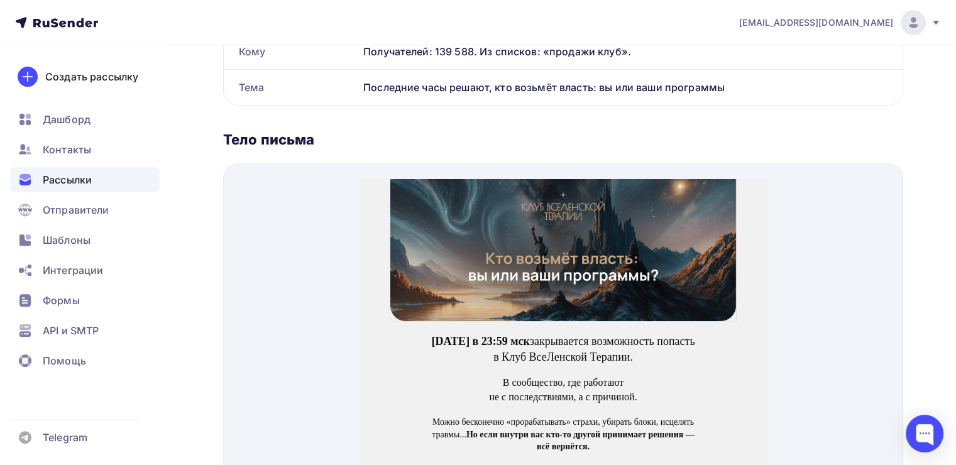
click at [541, 236] on img at bounding box center [563, 235] width 346 height 142
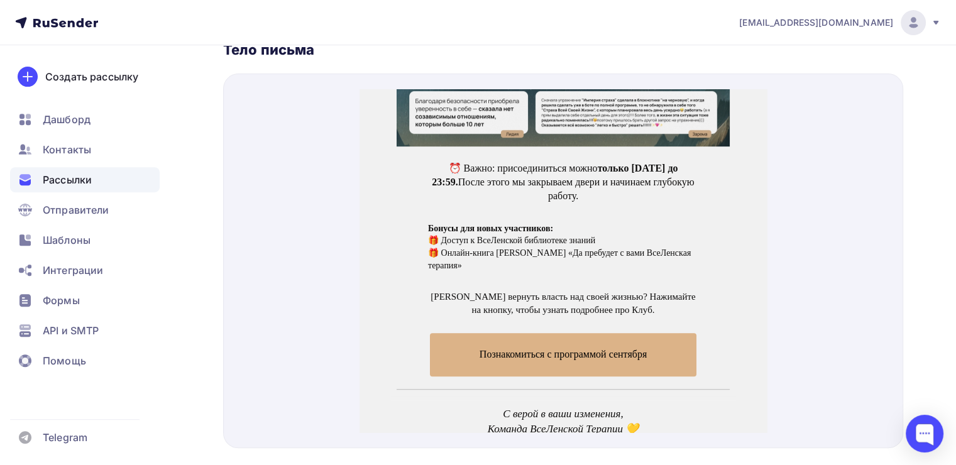
scroll to position [495, 0]
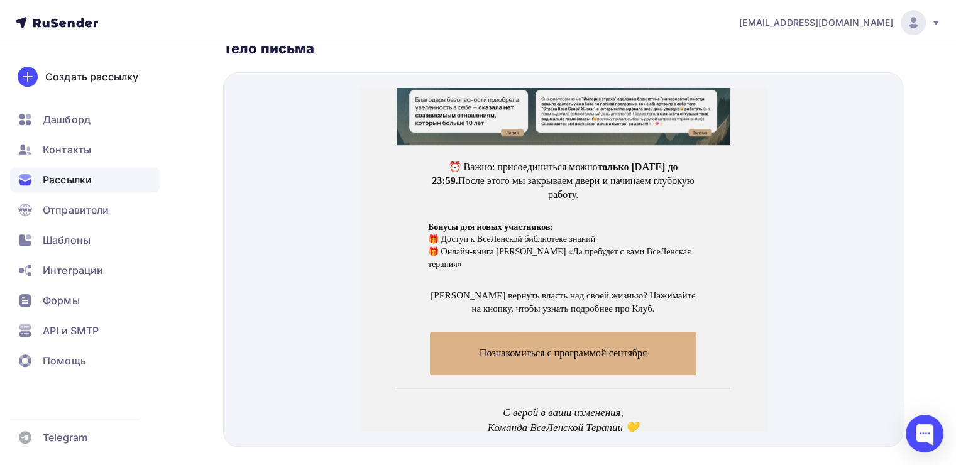
click at [488, 317] on span "Познакомиться с программой сентября" at bounding box center [563, 338] width 266 height 43
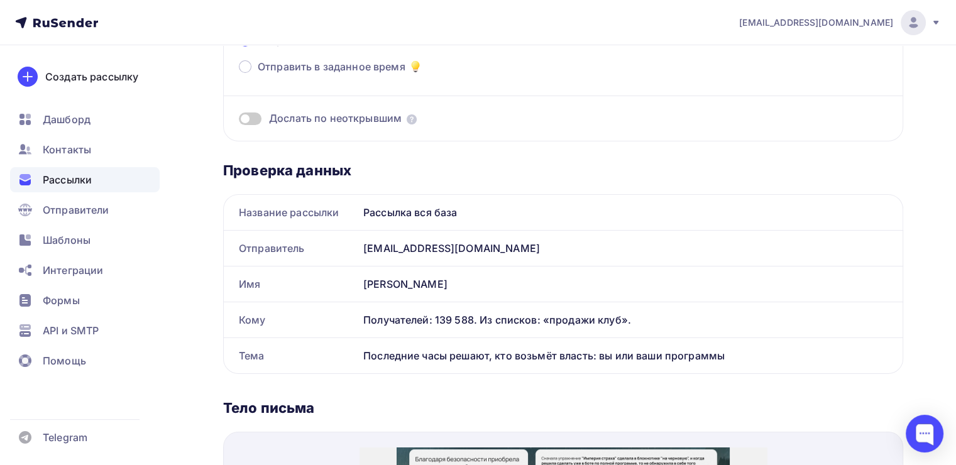
scroll to position [0, 0]
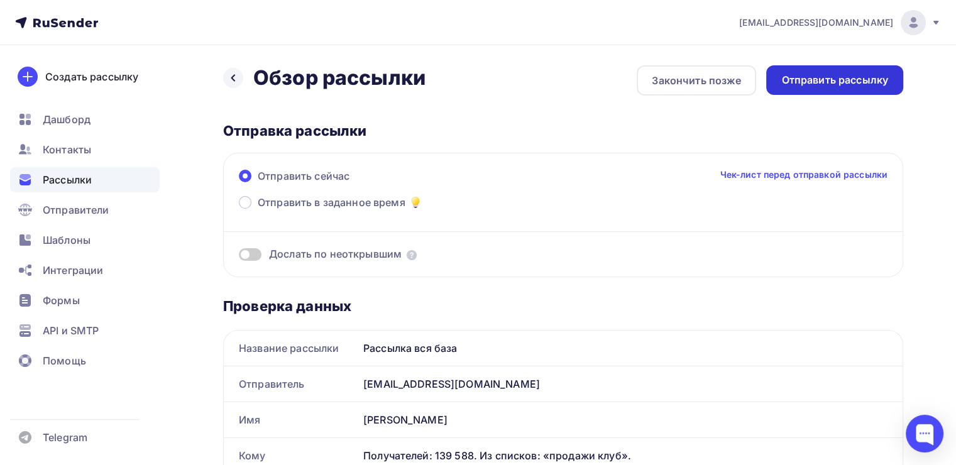
click at [811, 65] on div "Отправить рассылку" at bounding box center [834, 80] width 137 height 30
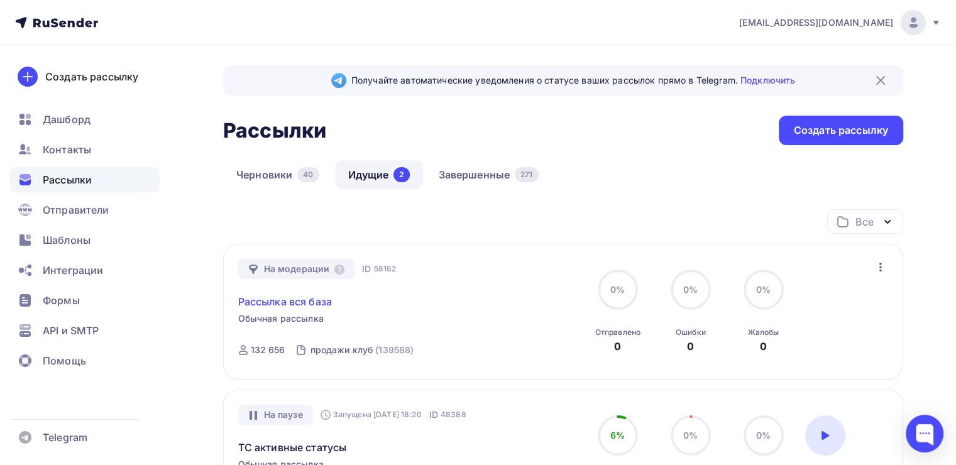
click at [312, 300] on link "Рассылка вся база" at bounding box center [285, 301] width 94 height 15
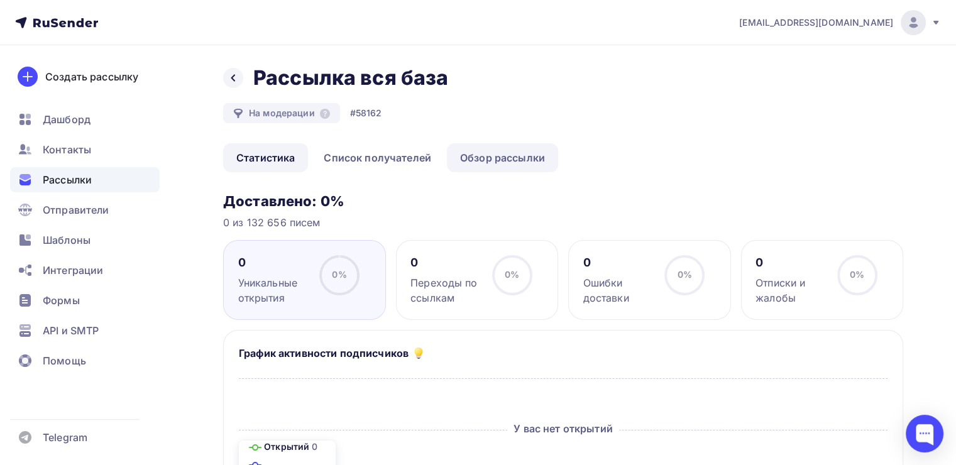
click at [476, 144] on link "Обзор рассылки" at bounding box center [502, 157] width 111 height 29
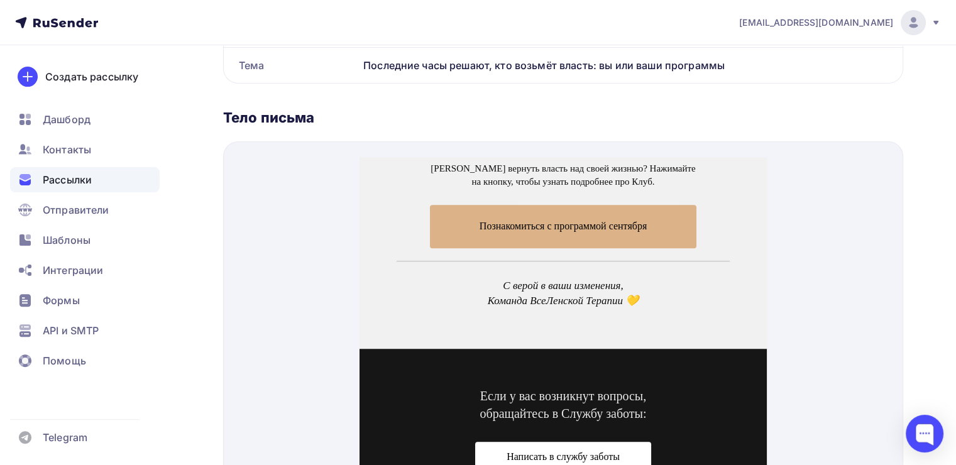
scroll to position [1093, 0]
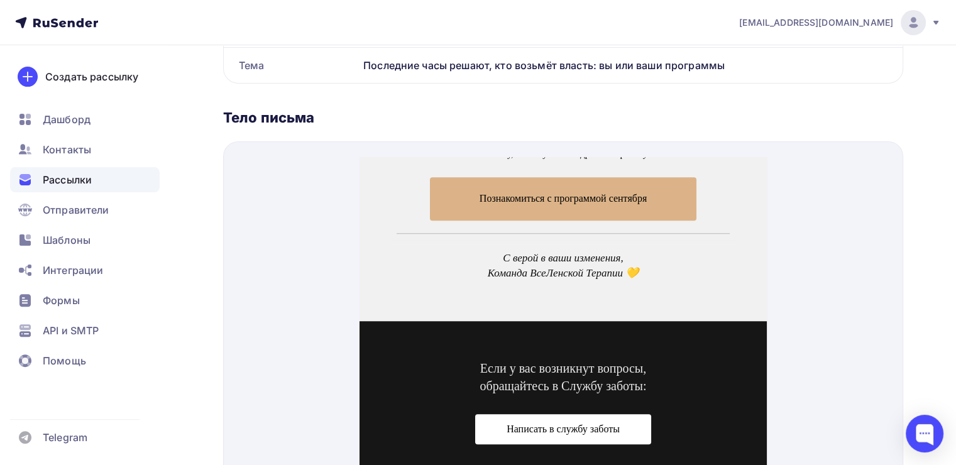
click at [530, 399] on span "Написать в службу заботы" at bounding box center [563, 414] width 176 height 30
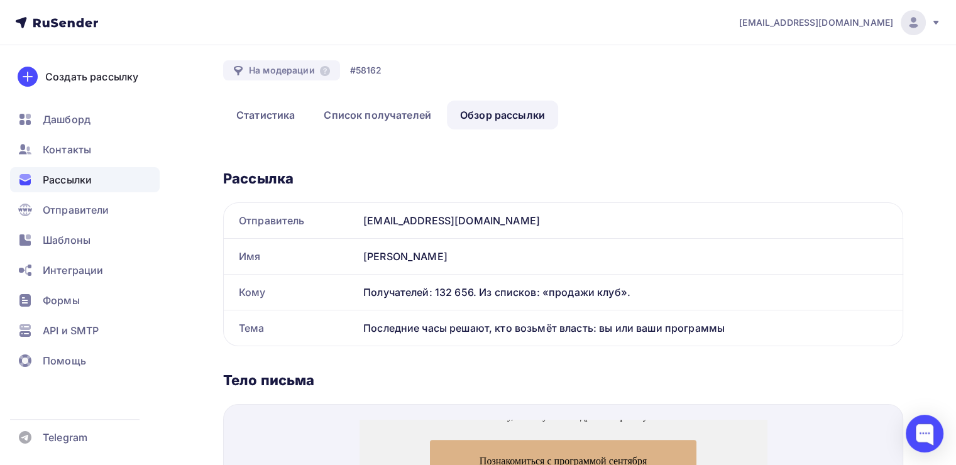
scroll to position [0, 0]
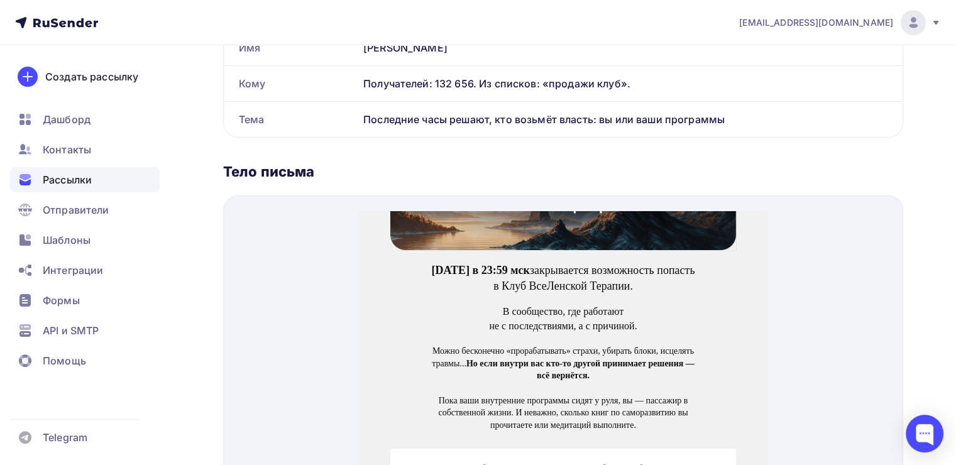
scroll to position [102, 0]
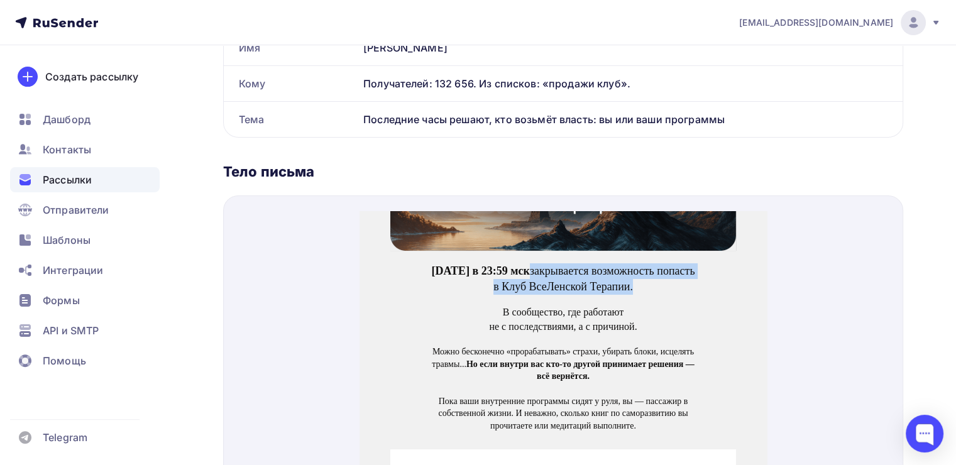
drag, startPoint x: 530, startPoint y: 258, endPoint x: 635, endPoint y: 273, distance: 106.0
click at [635, 273] on p "Сегодня в 23:59 мск закрывается возможность попасть в Клуб ВсеЛенской Терапии." at bounding box center [563, 263] width 270 height 31
copy p "закрывается возможность попасть в Клуб ВсеЛенской Терапии."
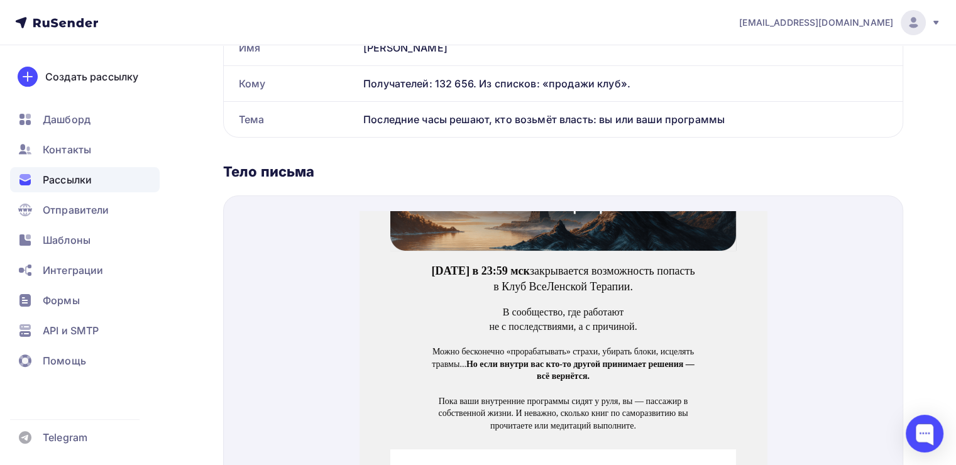
click at [359, 253] on div "Сегодня в 23:59 мск закрывается возможность попасть в Клуб ВсеЛенской Терапии. …" at bounding box center [562, 335] width 407 height 199
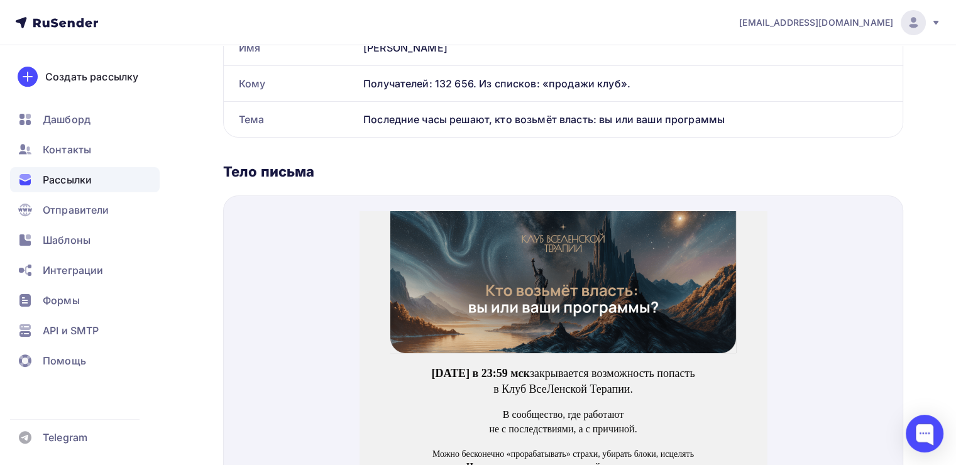
scroll to position [0, 0]
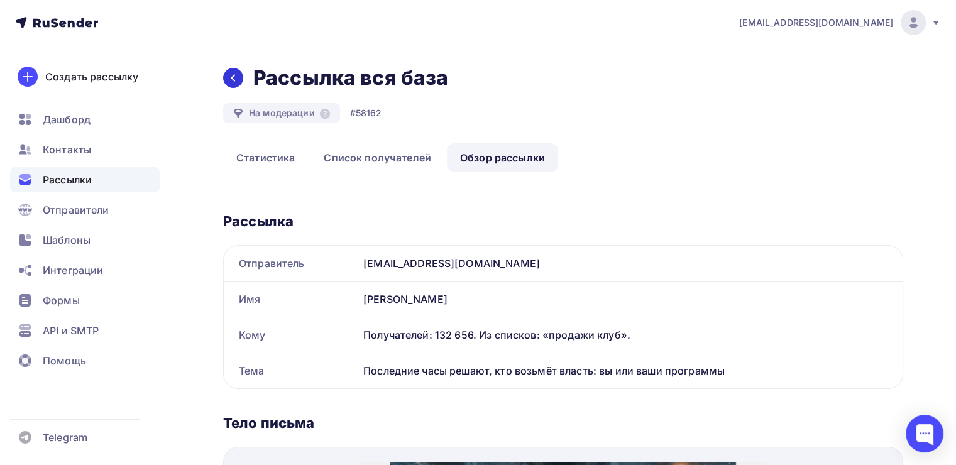
click at [232, 83] on div at bounding box center [233, 78] width 20 height 20
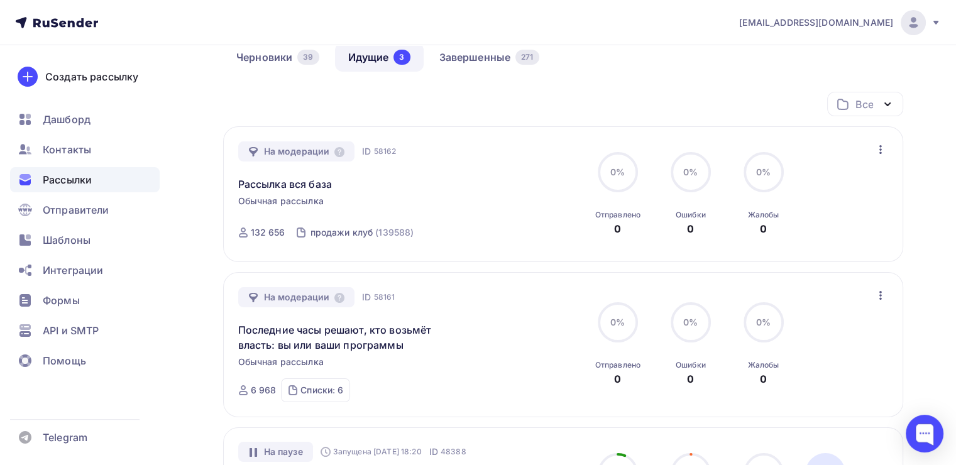
scroll to position [121, 0]
